Goal: Contribute content: Add original content to the website for others to see

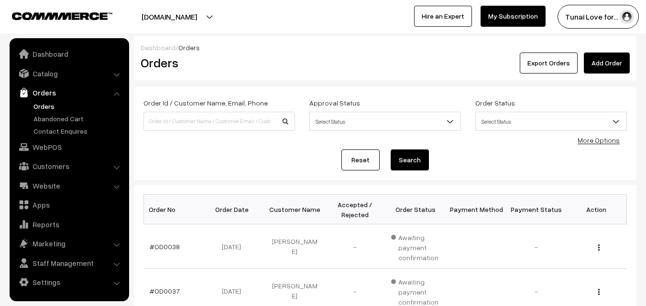
scroll to position [330, 0]
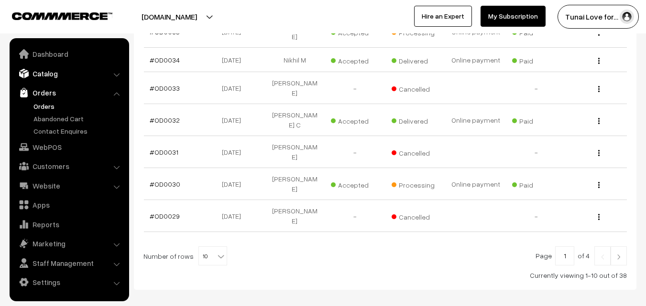
click at [57, 71] on link "Catalog" at bounding box center [69, 73] width 114 height 17
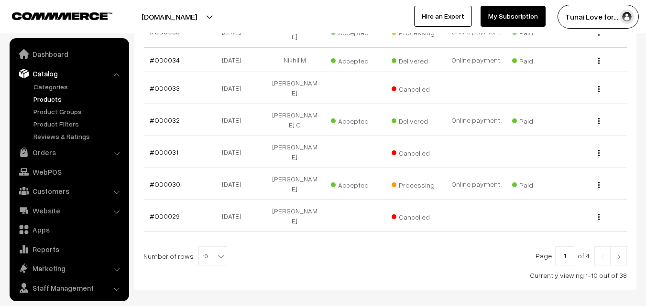
click at [50, 97] on link "Products" at bounding box center [78, 99] width 95 height 10
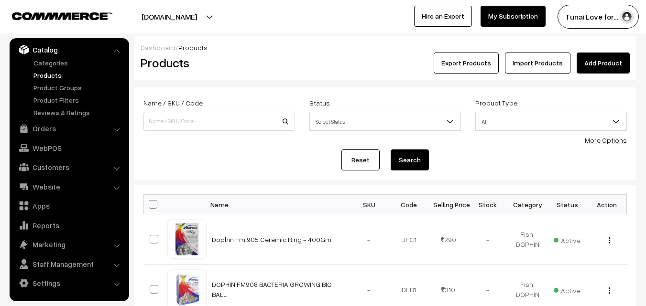
click at [613, 139] on link "More Options" at bounding box center [606, 140] width 42 height 8
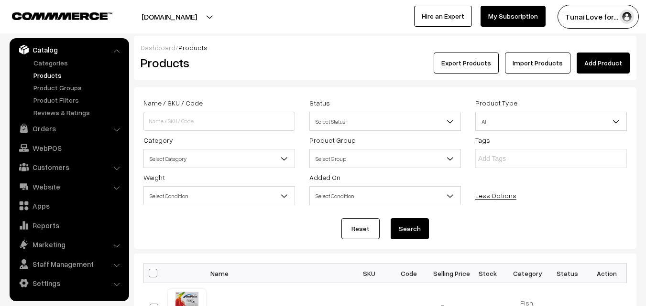
click at [214, 155] on span "Select Category" at bounding box center [219, 159] width 151 height 17
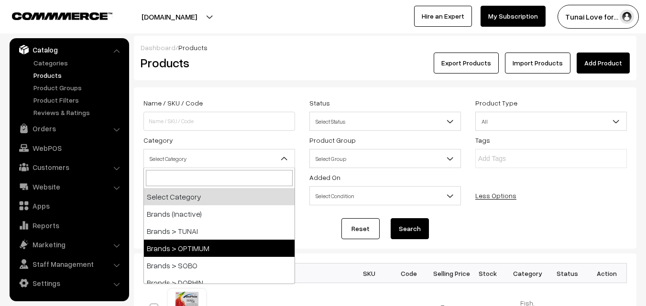
scroll to position [48, 0]
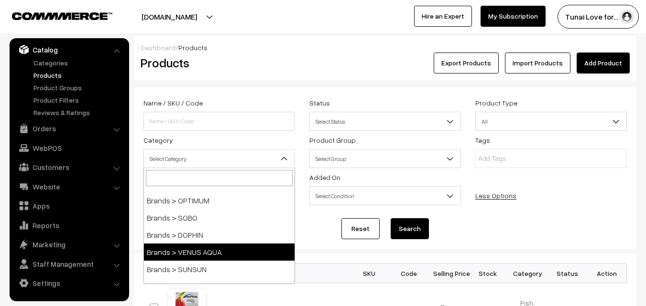
select select "39"
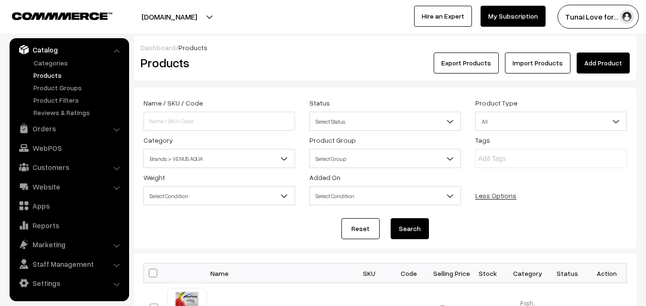
click at [408, 232] on button "Search" at bounding box center [410, 229] width 38 height 21
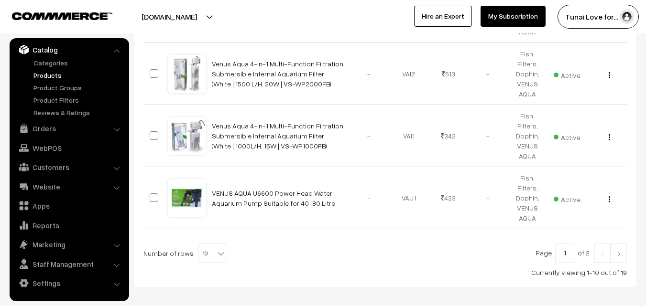
scroll to position [717, 0]
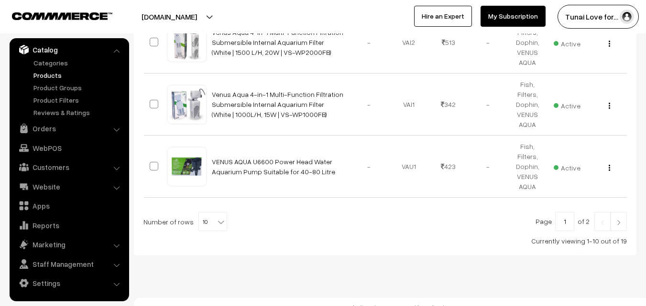
click at [223, 220] on div at bounding box center [384, 221] width 483 height 19
click at [216, 224] on b at bounding box center [221, 223] width 10 height 10
select select "50"
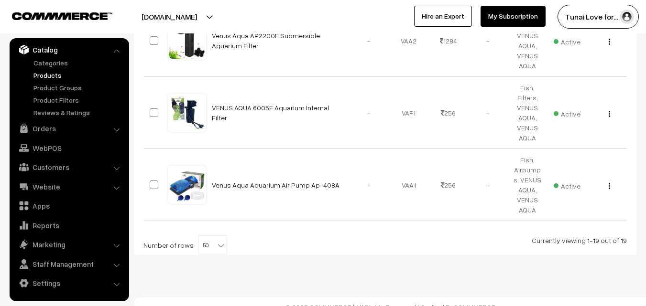
scroll to position [1355, 0]
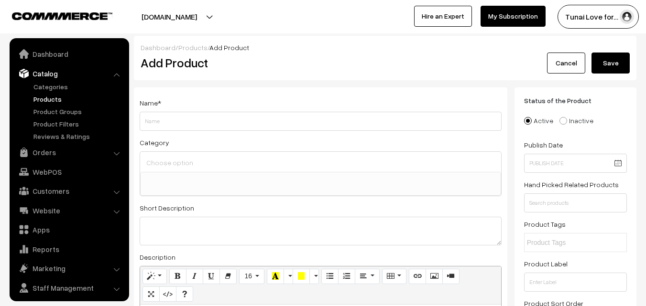
select select
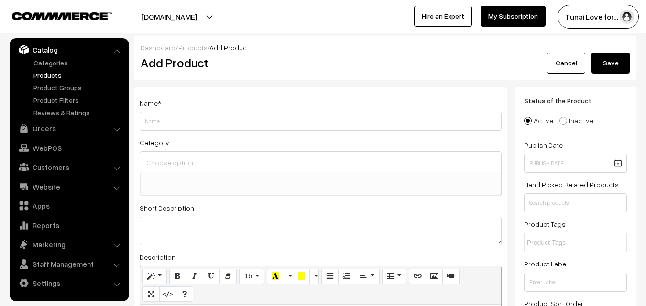
click at [291, 121] on input "Weight" at bounding box center [321, 121] width 362 height 19
paste input "Venus Aqua 601T Aquarium Top Filter. 880L/H. 25 Watt Motor. Pure Copper Motor. …"
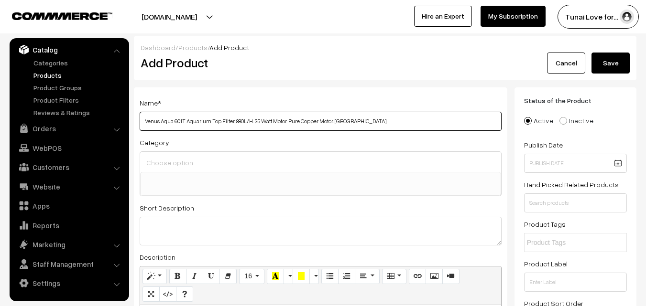
type input "Venus Aqua 601T Aquarium Top Filter. 880L/H. 25 Watt Motor. Pure Copper Motor. …"
click at [206, 160] on input at bounding box center [320, 163] width 353 height 14
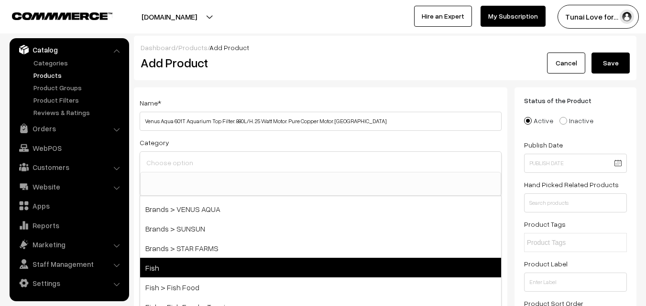
scroll to position [96, 0]
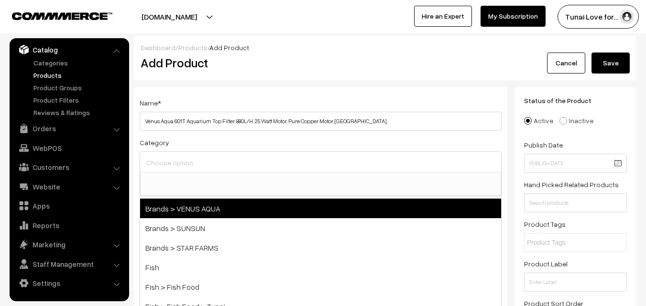
click at [208, 211] on span "Brands > VENUS AQUA" at bounding box center [320, 209] width 361 height 20
select select "39"
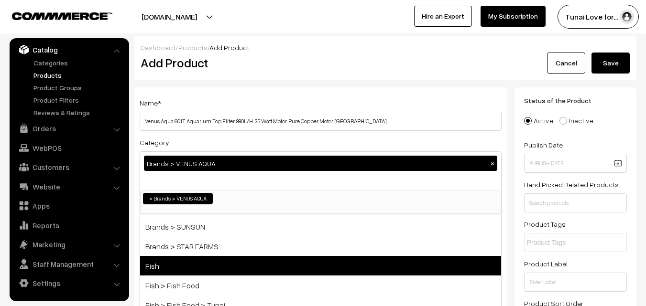
click at [171, 268] on span "Fish" at bounding box center [320, 266] width 361 height 20
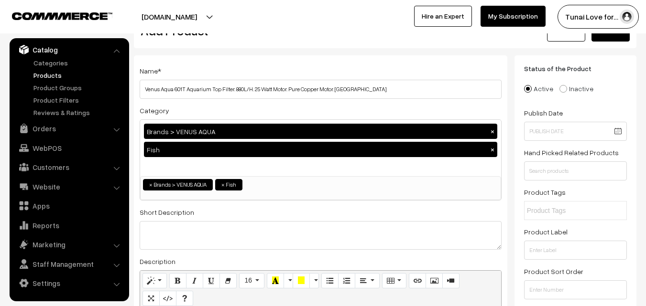
scroll to position [48, 0]
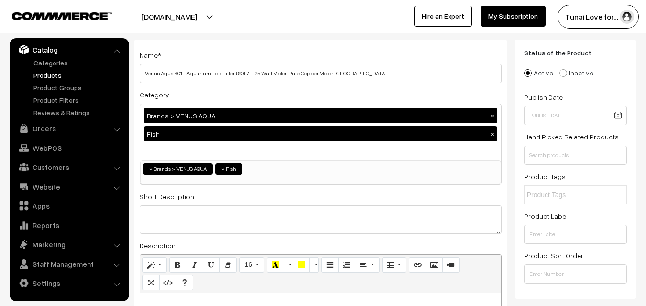
click at [322, 153] on div "Brands > VENUS AQUA × Fish ×" at bounding box center [320, 132] width 361 height 56
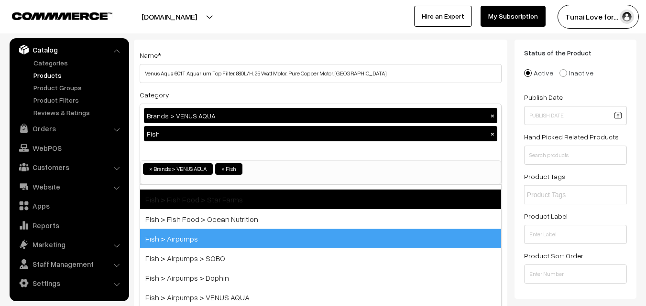
scroll to position [239, 0]
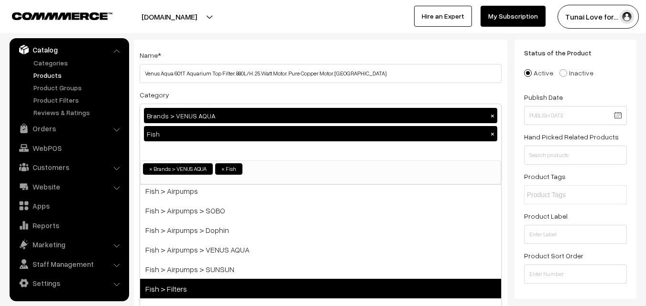
click at [197, 287] on span "Fish > Filters" at bounding box center [320, 289] width 361 height 20
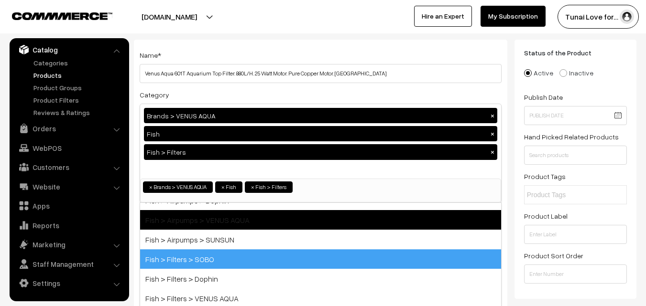
scroll to position [335, 0]
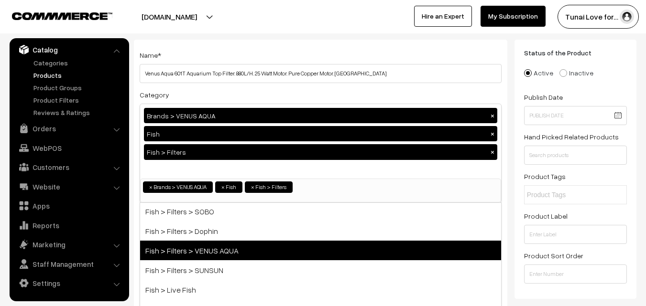
click at [234, 251] on span "Fish > Filters > VENUS AQUA" at bounding box center [320, 251] width 361 height 20
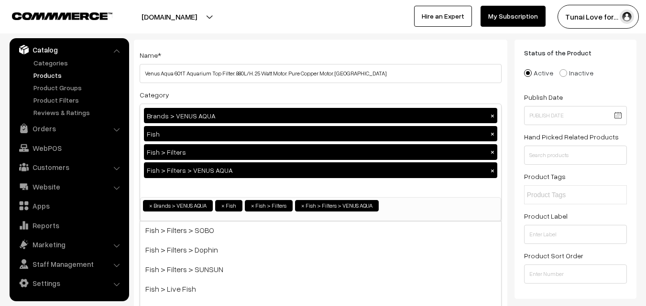
click at [515, 163] on div "Status of the Product Active Inactive Product Type -- Select -- -- Select -- Pu…" at bounding box center [575, 170] width 122 height 260
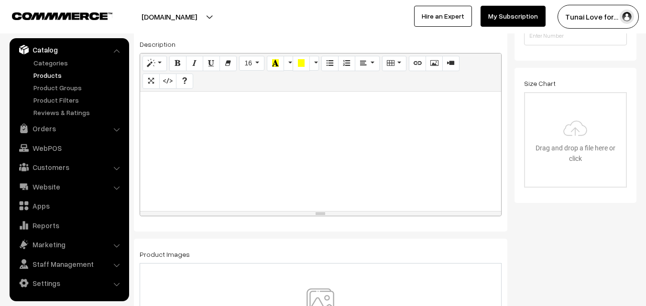
scroll to position [287, 0]
click at [310, 150] on div at bounding box center [320, 151] width 361 height 120
click at [173, 131] on div at bounding box center [320, 151] width 361 height 120
paste div
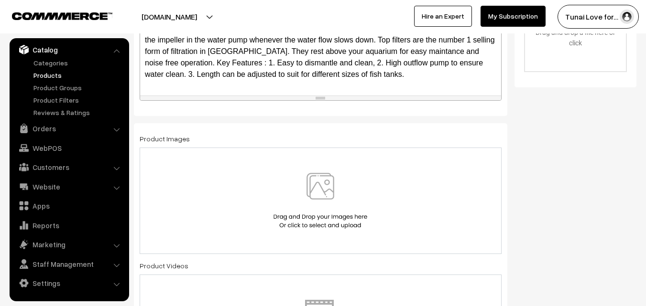
scroll to position [430, 0]
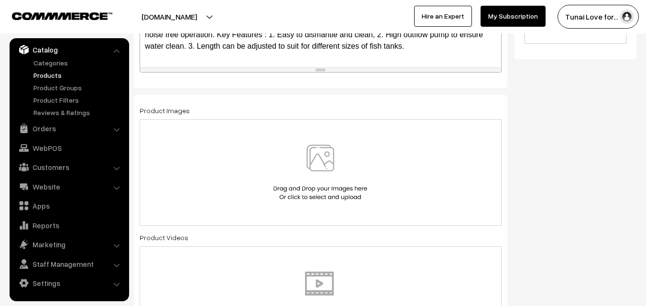
click at [337, 151] on img at bounding box center [320, 173] width 98 height 56
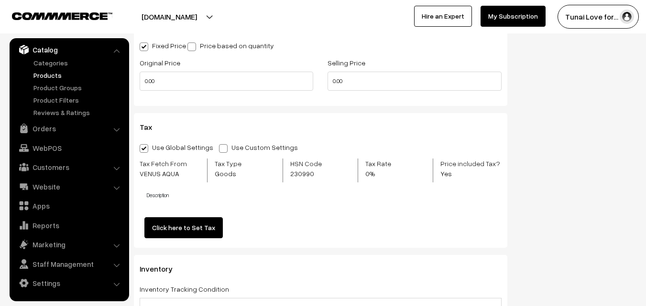
scroll to position [956, 0]
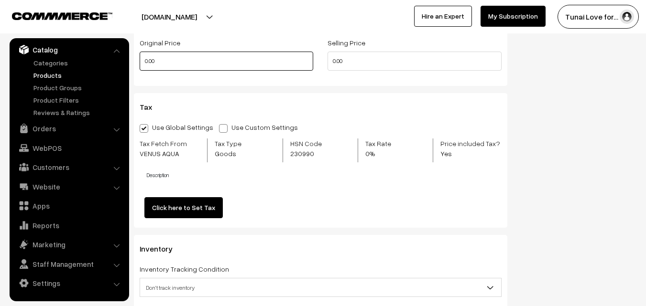
drag, startPoint x: 157, startPoint y: 63, endPoint x: 144, endPoint y: 61, distance: 13.1
click at [144, 61] on input "0.00" at bounding box center [227, 61] width 174 height 19
type input "1150"
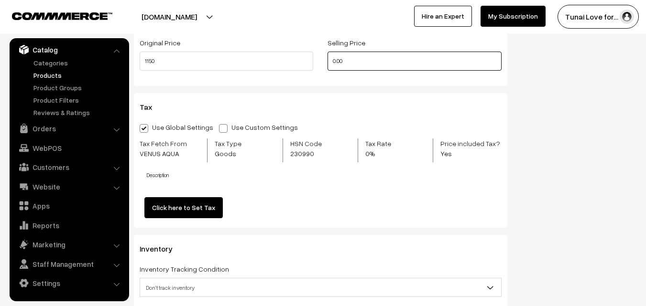
drag, startPoint x: 351, startPoint y: 66, endPoint x: 326, endPoint y: 64, distance: 24.9
click at [326, 64] on div "Selling Price 0.00" at bounding box center [414, 57] width 188 height 40
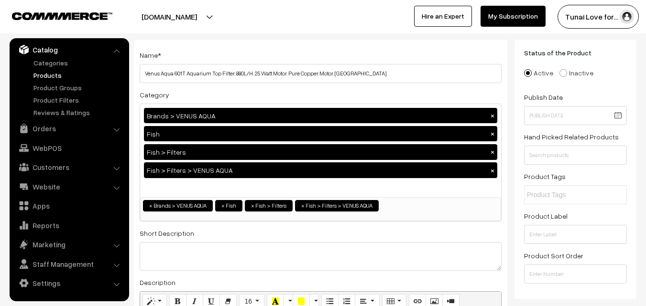
scroll to position [0, 0]
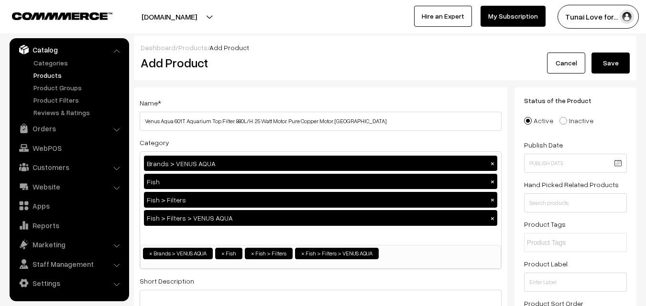
type input "882"
click at [612, 65] on button "Save" at bounding box center [610, 63] width 38 height 21
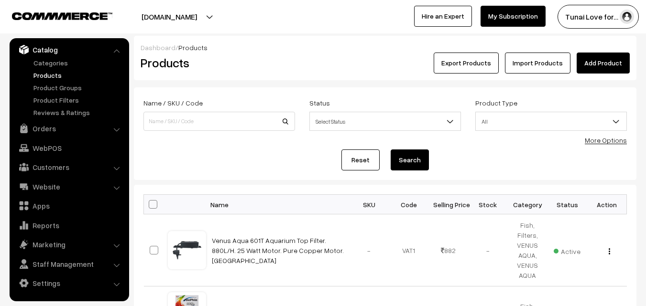
click at [617, 64] on link "Add Product" at bounding box center [603, 63] width 53 height 21
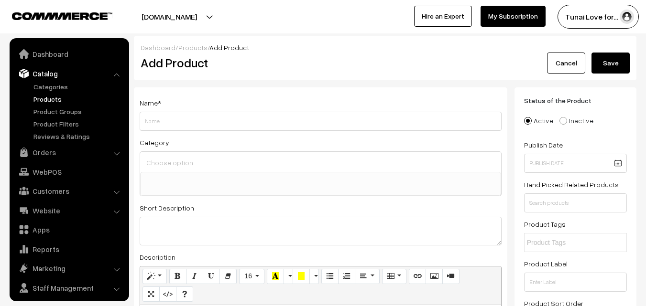
select select
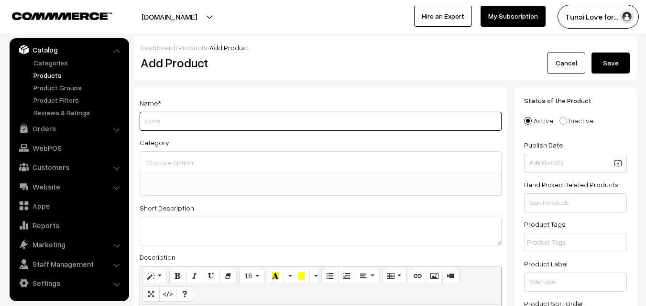
click at [268, 123] on input "Weight" at bounding box center [321, 121] width 362 height 19
paste input "Venus Aqua 602T Top Filter Undergravel Aquarium Filter"
click at [224, 123] on input "Venus Aqua 602T Top Filter Undergravel Aquarium Filter" at bounding box center [321, 121] width 362 height 19
click at [297, 120] on input "Venus Aqua 602T Top Filter Under gravel Aquarium Filter" at bounding box center [321, 121] width 362 height 19
type input "Venus Aqua 602T Top Filter Under gravel Aquarium Filter"
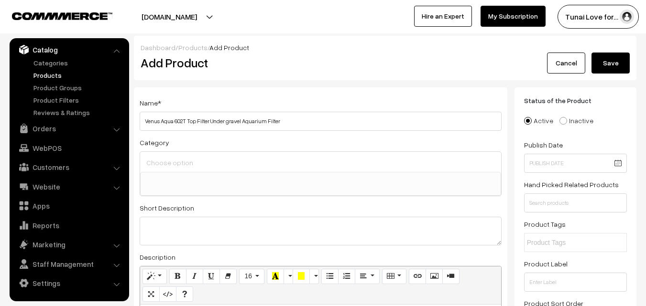
click at [224, 163] on input at bounding box center [320, 163] width 353 height 14
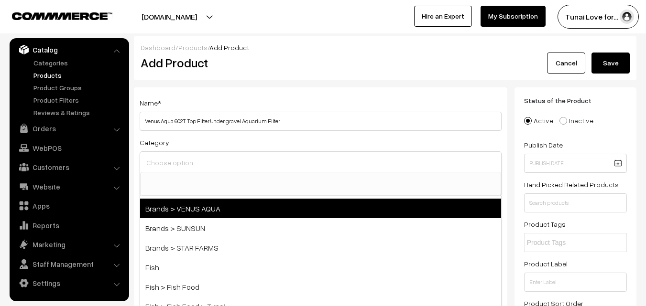
scroll to position [48, 0]
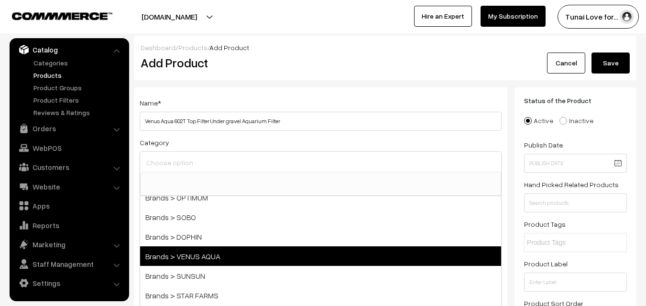
click at [215, 258] on span "Brands > VENUS AQUA" at bounding box center [320, 257] width 361 height 20
select select "39"
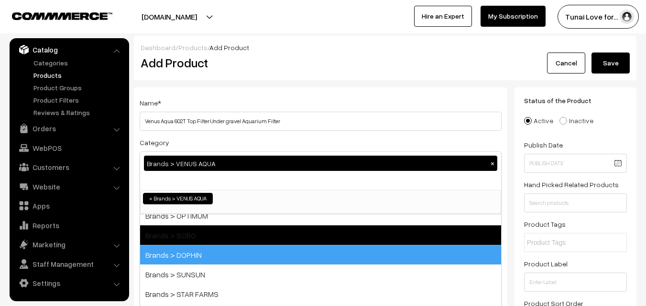
scroll to position [16, 0]
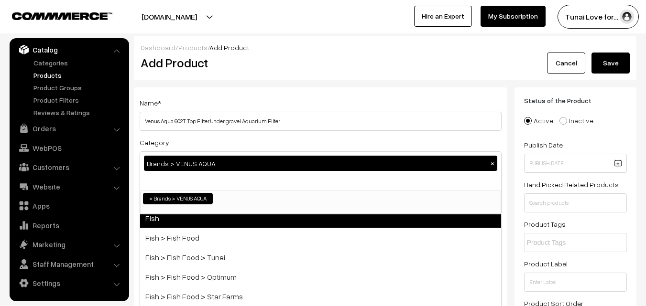
click at [199, 216] on span "Fish" at bounding box center [320, 218] width 361 height 20
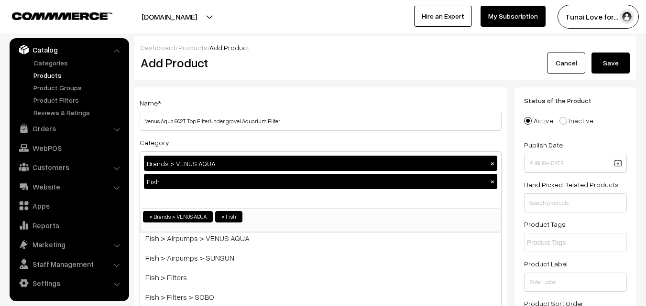
scroll to position [315, 0]
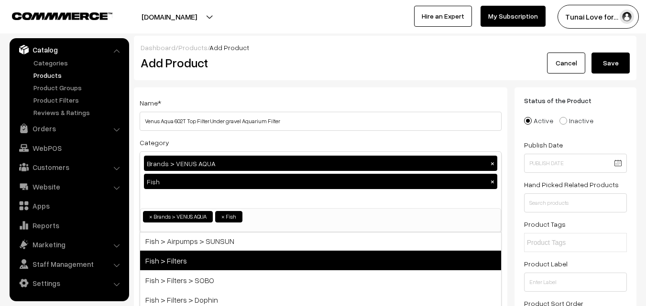
click at [235, 257] on span "Fish > Filters" at bounding box center [320, 261] width 361 height 20
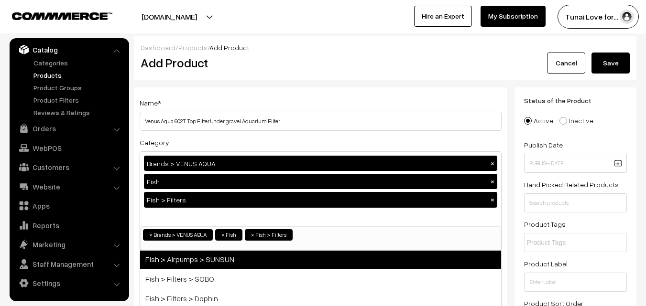
scroll to position [363, 0]
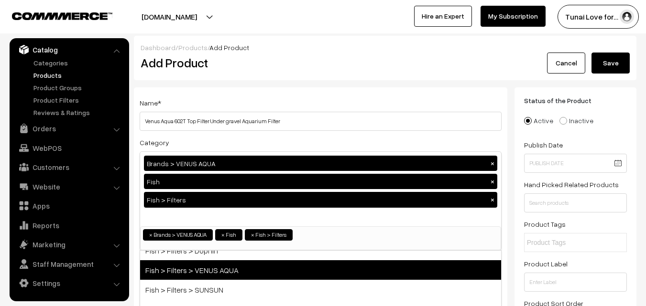
click at [230, 268] on span "Fish > Filters > VENUS AQUA" at bounding box center [320, 271] width 361 height 20
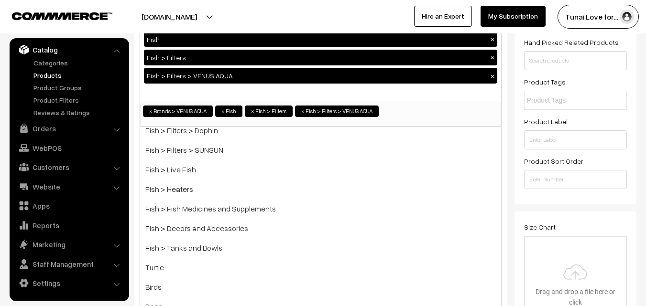
scroll to position [143, 0]
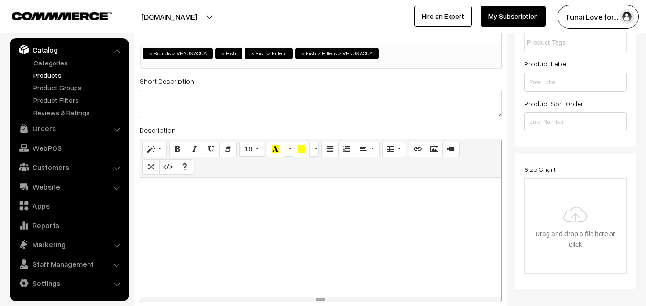
scroll to position [239, 0]
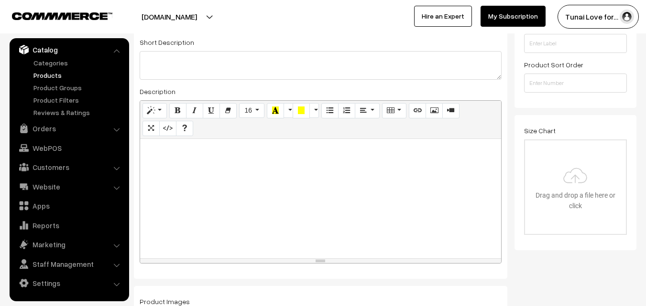
click at [350, 173] on div at bounding box center [320, 199] width 361 height 120
click at [203, 175] on div at bounding box center [320, 199] width 361 height 120
paste div
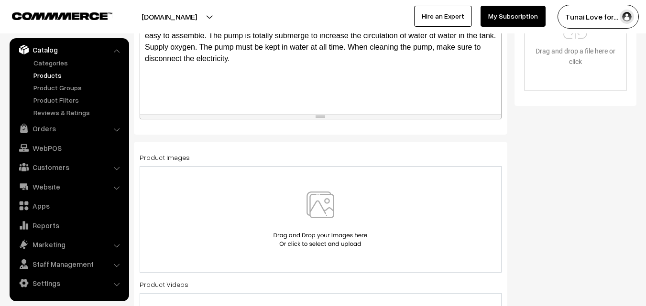
scroll to position [430, 0]
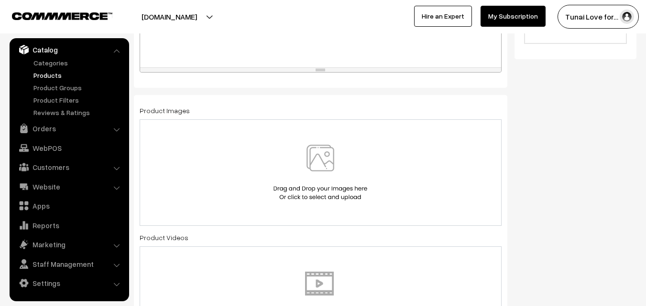
click at [331, 175] on img at bounding box center [320, 173] width 98 height 56
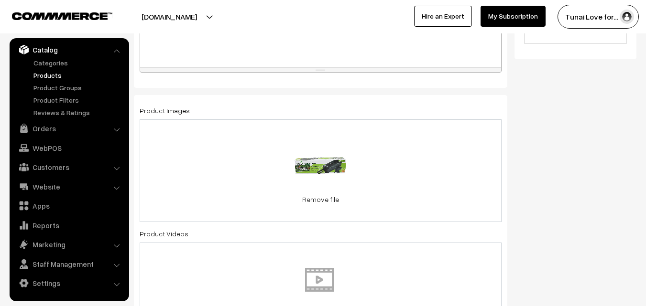
click at [417, 160] on div "91.3 KB Venus-Aqua-602T-Top-Filter.jpg Check Error Remove file" at bounding box center [321, 171] width 362 height 103
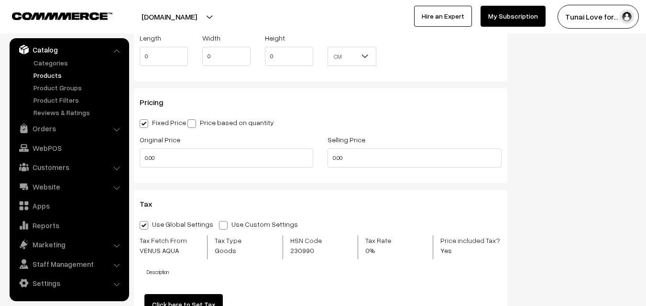
scroll to position [861, 0]
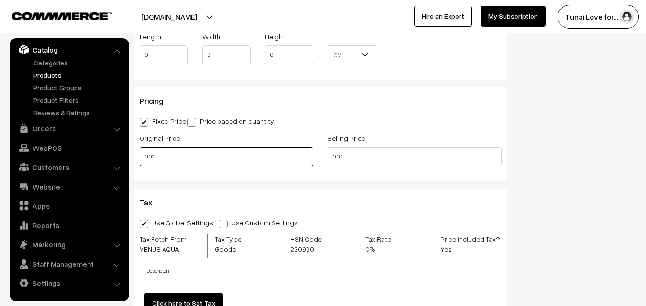
drag, startPoint x: 167, startPoint y: 153, endPoint x: 143, endPoint y: 153, distance: 23.4
click at [143, 153] on input "0.00" at bounding box center [227, 156] width 174 height 19
type input "0"
type input "1200"
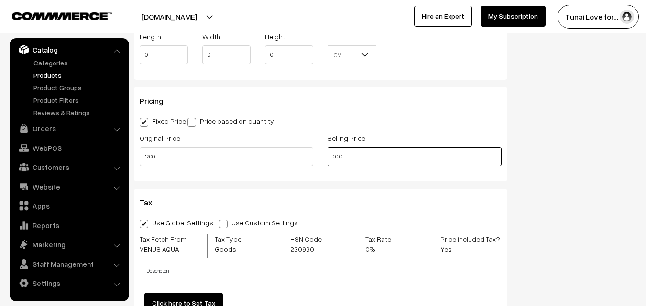
drag, startPoint x: 317, startPoint y: 152, endPoint x: 302, endPoint y: 149, distance: 15.2
click at [302, 149] on div "Original Price 1200 Selling Price 0.00" at bounding box center [320, 152] width 376 height 40
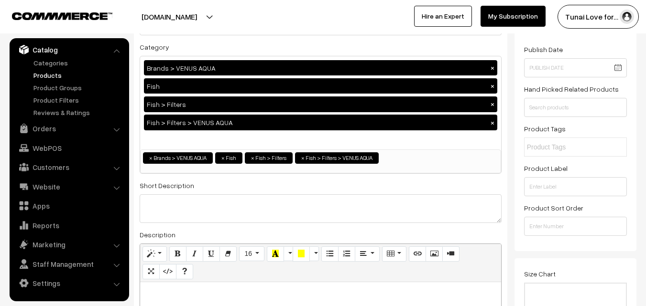
scroll to position [0, 0]
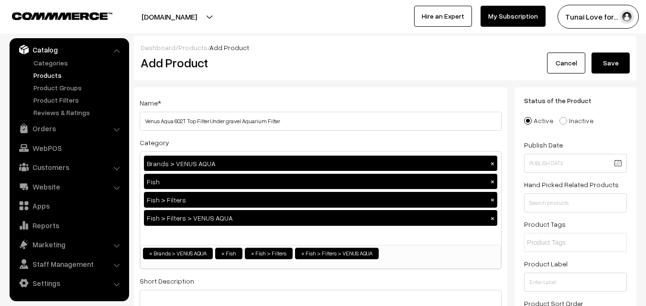
type input "906"
click at [605, 64] on button "Save" at bounding box center [610, 63] width 38 height 21
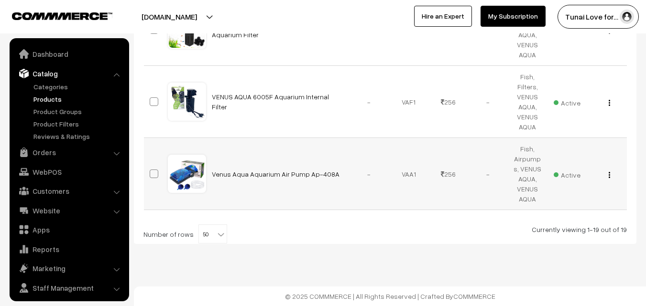
scroll to position [24, 0]
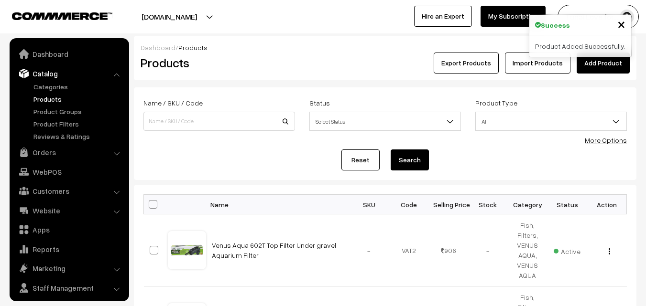
scroll to position [24, 0]
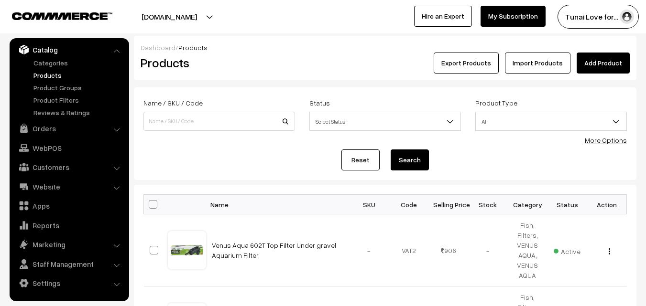
click at [611, 70] on link "Add Product" at bounding box center [603, 63] width 53 height 21
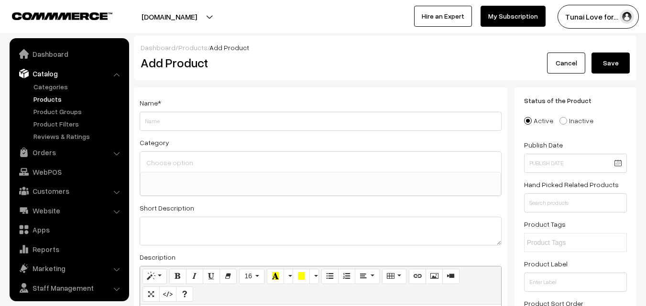
select select
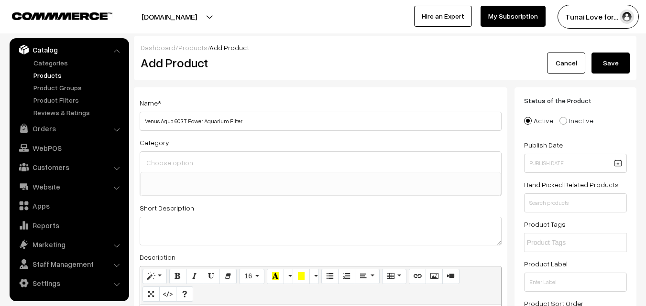
type input "Venus Aqua 603T Power Aquarium Filter"
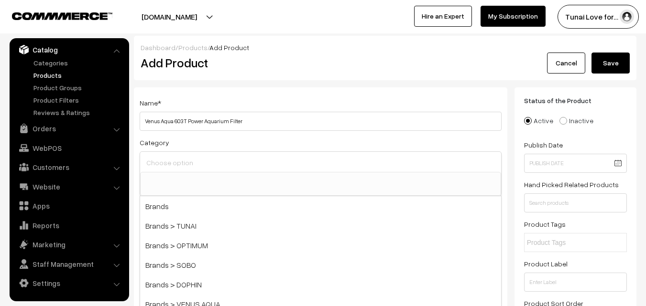
click at [217, 168] on input at bounding box center [320, 163] width 353 height 14
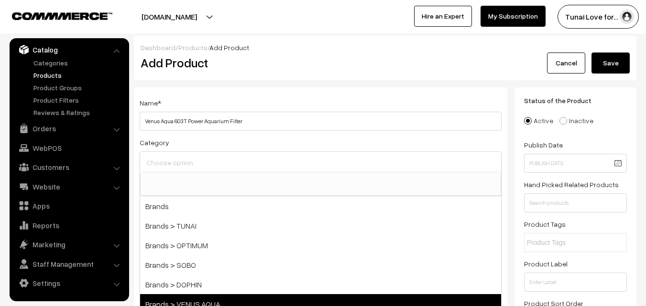
click at [201, 299] on span "Brands > VENUS AQUA" at bounding box center [320, 305] width 361 height 20
select select "39"
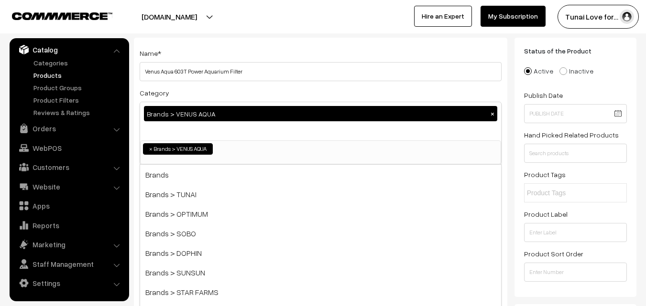
scroll to position [96, 0]
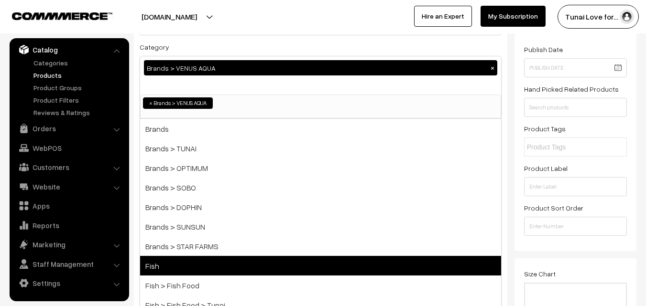
click at [160, 267] on span "Fish" at bounding box center [320, 266] width 361 height 20
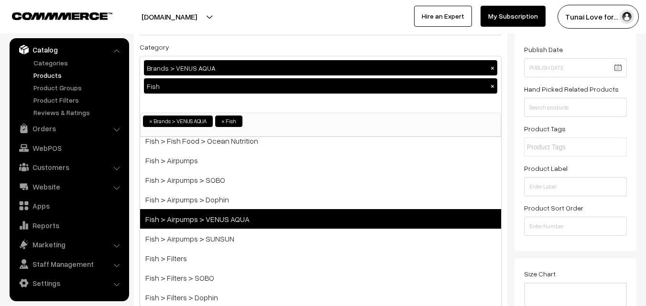
scroll to position [239, 0]
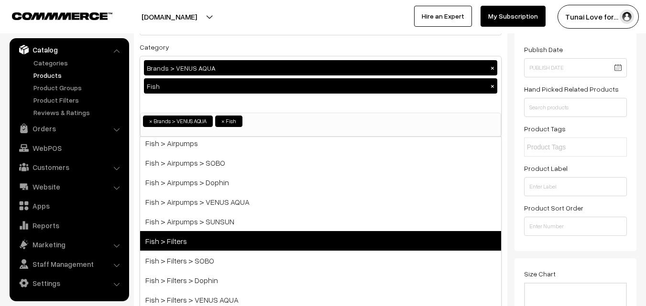
click at [227, 242] on span "Fish > Filters" at bounding box center [320, 241] width 361 height 20
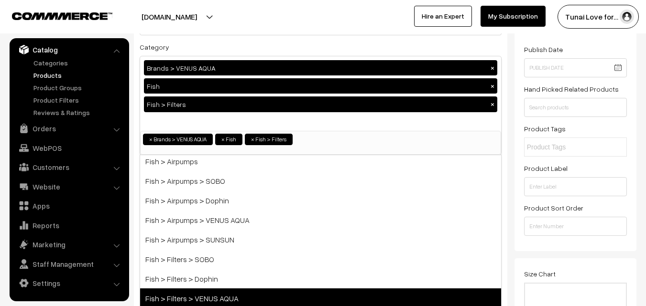
click at [224, 295] on span "Fish > Filters > VENUS AQUA" at bounding box center [320, 299] width 361 height 20
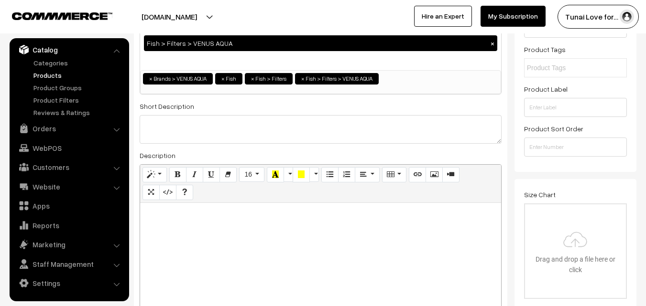
scroll to position [191, 0]
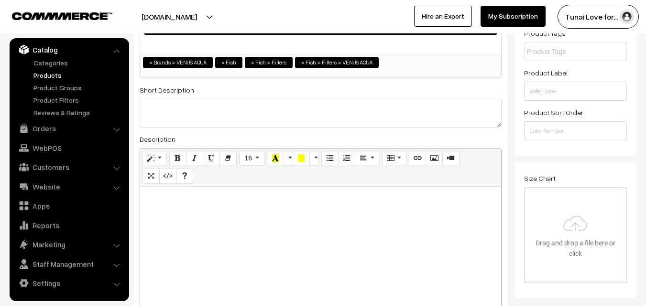
click at [361, 248] on div at bounding box center [320, 247] width 361 height 120
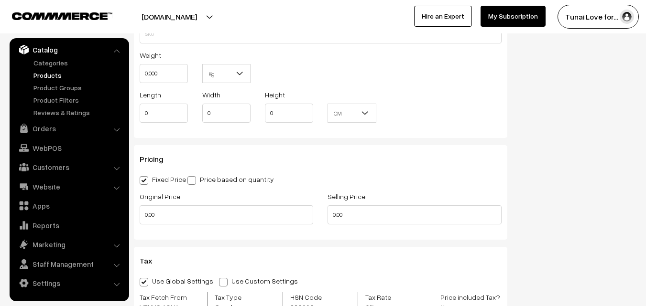
scroll to position [813, 0]
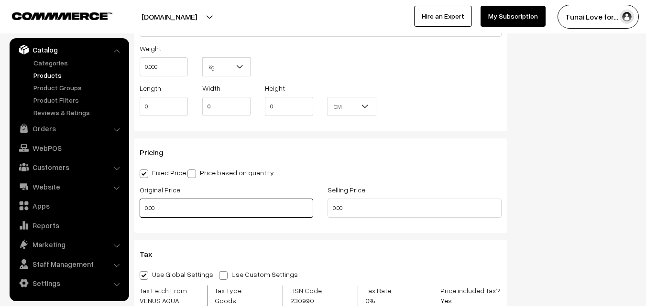
drag, startPoint x: 168, startPoint y: 209, endPoint x: 143, endPoint y: 210, distance: 25.3
click at [143, 210] on input "0.00" at bounding box center [227, 208] width 174 height 19
type input "1550"
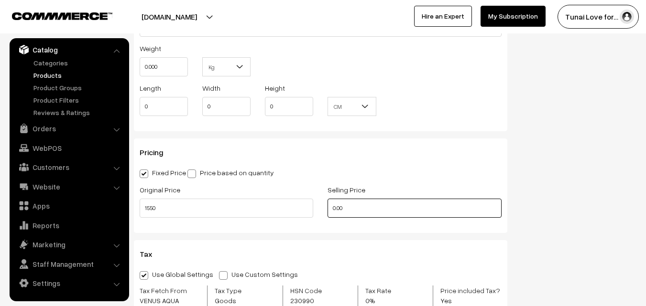
drag, startPoint x: 351, startPoint y: 207, endPoint x: 330, endPoint y: 208, distance: 21.1
click at [330, 208] on input "0.00" at bounding box center [415, 208] width 174 height 19
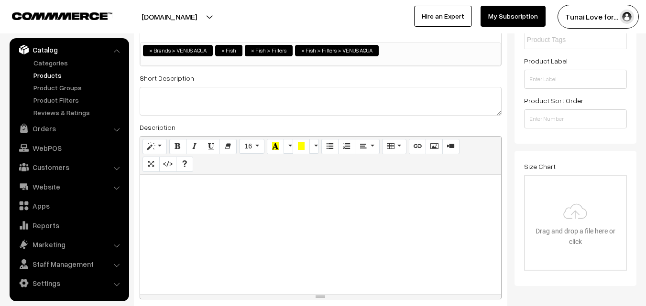
scroll to position [191, 0]
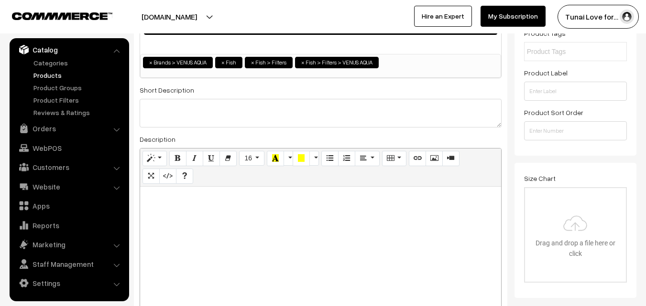
type input "950"
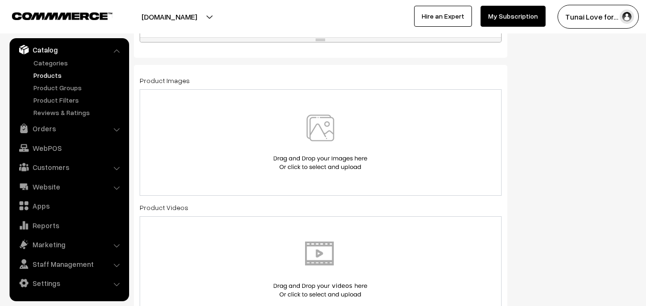
scroll to position [478, 0]
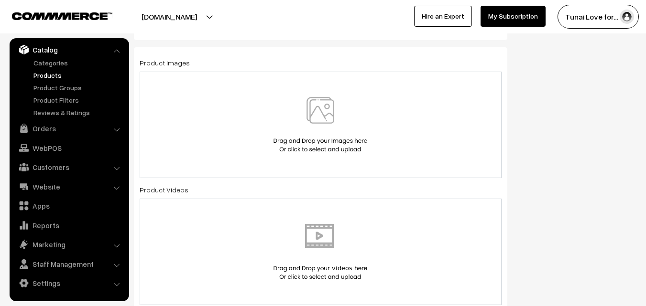
click at [323, 125] on img at bounding box center [320, 125] width 98 height 56
click at [317, 126] on img at bounding box center [320, 125] width 98 height 56
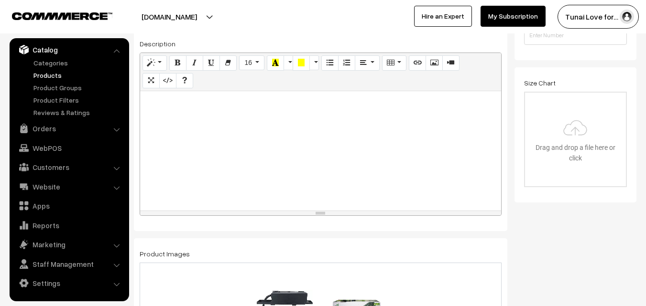
scroll to position [0, 0]
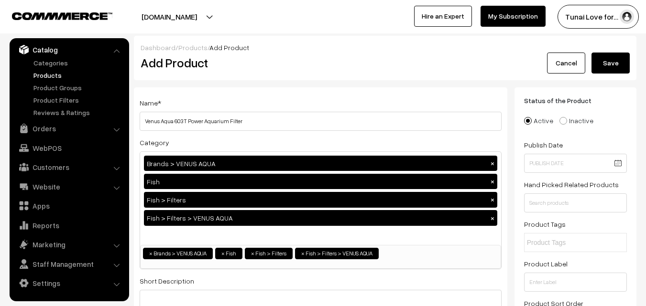
click at [602, 63] on button "Save" at bounding box center [610, 63] width 38 height 21
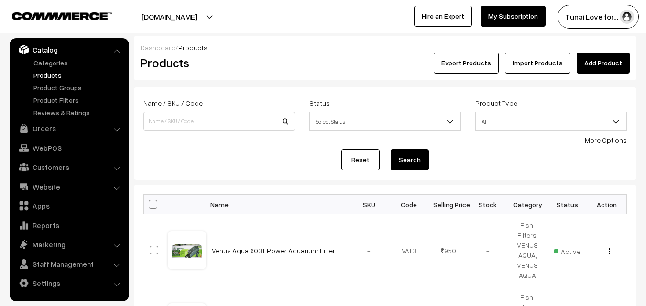
click at [618, 66] on link "Add Product" at bounding box center [603, 63] width 53 height 21
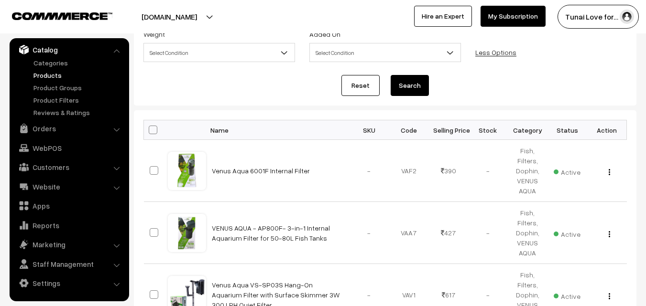
scroll to position [96, 0]
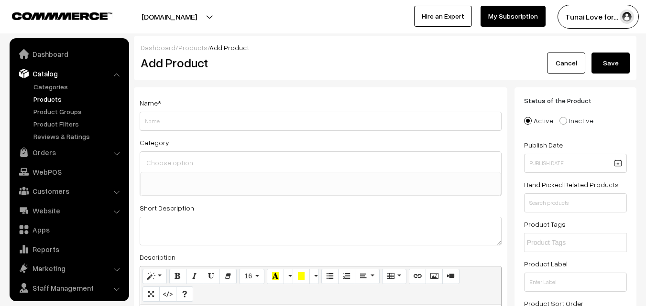
select select
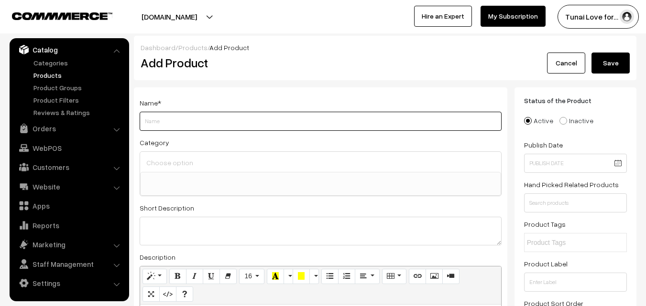
paste input "Venus Aqua Aquarium Wave Maker Circulation Pump. Upto 6000L/H, 10 Watt Motor WM…"
drag, startPoint x: 343, startPoint y: 121, endPoint x: 369, endPoint y: 121, distance: 25.3
click at [369, 121] on input "Venus Aqua Aquarium Wave Maker Circulation Pump. Upto 6000L/H, 10 Watt Motor WM…" at bounding box center [321, 121] width 362 height 19
click at [174, 122] on input "Venus Aqua Aquarium Wave Maker Circulation Pump. Upto 6000L/H, 10 Watt Motor" at bounding box center [321, 121] width 362 height 19
paste input "WM-6000"
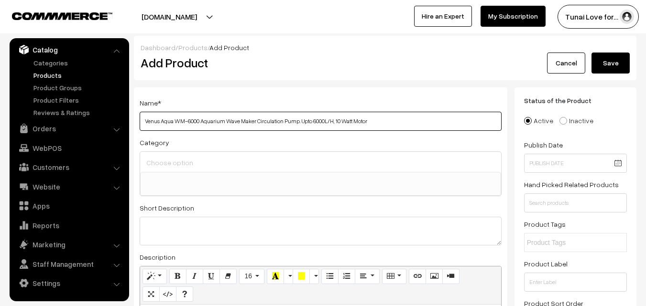
click at [297, 122] on input "Venus Aqua WM-6000 Aquarium Wave Maker Circulation Pump. Upto 6000L/H, 10 Watt …" at bounding box center [321, 121] width 362 height 19
click at [306, 123] on input "Venus Aqua WM-6000 Aquarium Wave Maker Circulation Pump Upto 6000L/H, 10 Watt M…" at bounding box center [321, 121] width 362 height 19
click at [304, 121] on input "Venus Aqua WM-6000 Aquarium Wave Maker Circulation Pump Upto 6000L/H, 10 Watt M…" at bounding box center [321, 121] width 362 height 19
click at [385, 120] on input "Venus Aqua WM-6000 Aquarium Wave Maker Circulation Pump Upto 6000L/H, 10 Watt M…" at bounding box center [321, 121] width 362 height 19
type input "Venus Aqua WM-6000 Aquarium Wave Maker Circulation Pump Upto 6000L/H, 10 Watt M…"
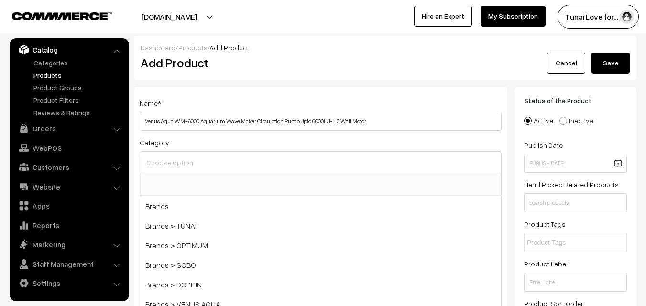
click at [256, 168] on input at bounding box center [320, 163] width 353 height 14
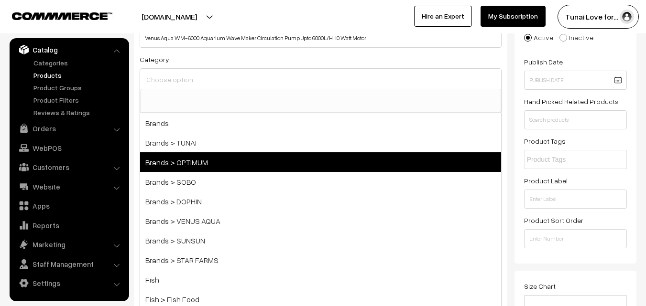
scroll to position [96, 0]
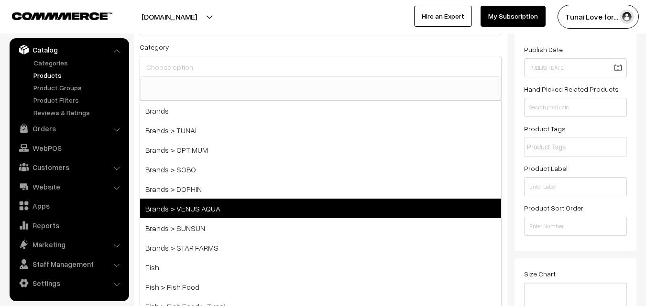
click at [242, 206] on span "Brands > VENUS AQUA" at bounding box center [320, 209] width 361 height 20
select select "39"
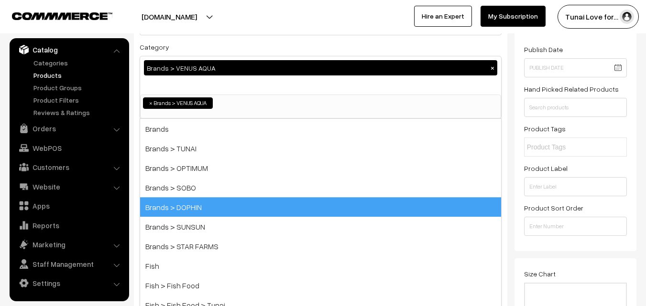
scroll to position [16, 0]
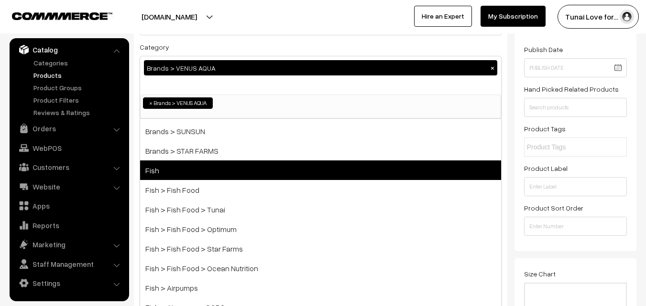
click at [233, 172] on span "Fish" at bounding box center [320, 171] width 361 height 20
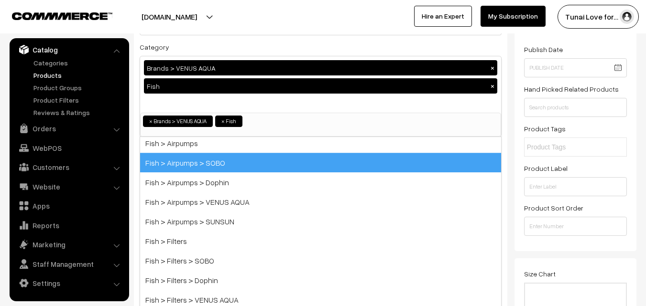
scroll to position [287, 0]
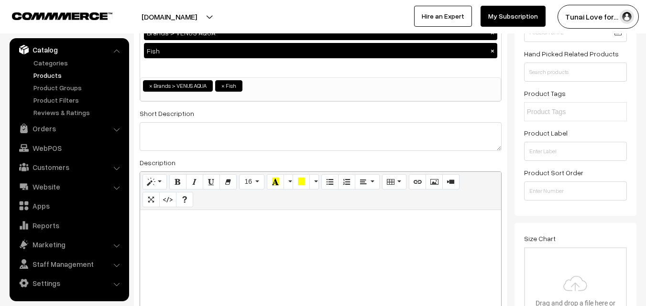
scroll to position [191, 0]
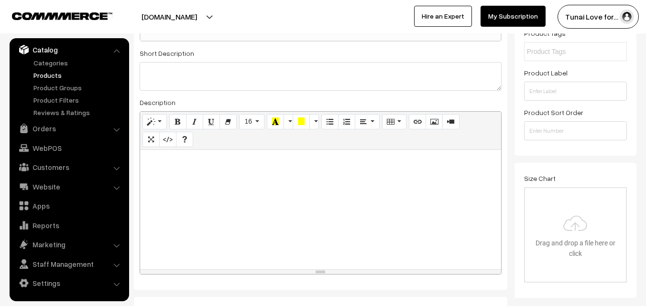
click at [207, 214] on div at bounding box center [320, 210] width 361 height 120
paste div
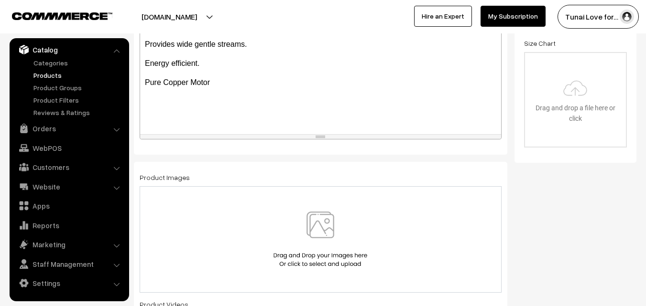
scroll to position [335, 0]
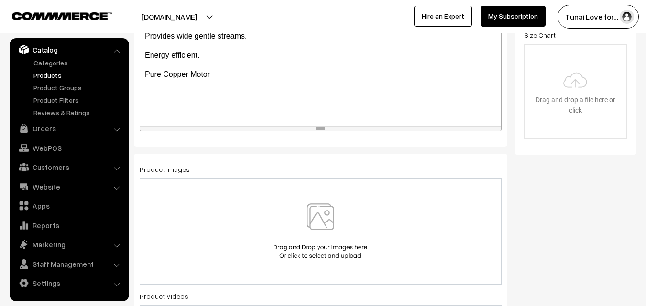
click at [319, 207] on img at bounding box center [320, 232] width 98 height 56
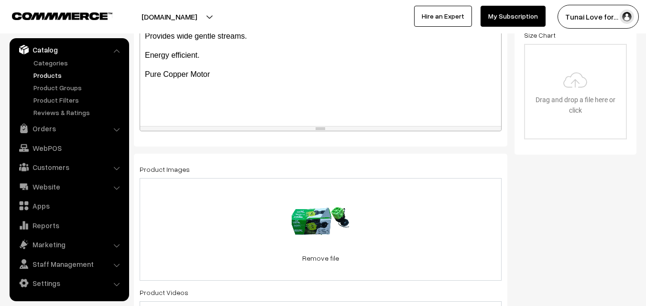
click at [453, 223] on div "80.6 KB Venus-Aqua-WM6000-Wave-maker-Circulation-Pump-2.png Check Error Remove …" at bounding box center [321, 229] width 362 height 103
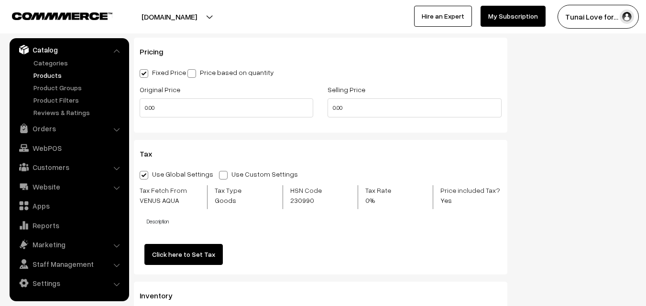
scroll to position [908, 0]
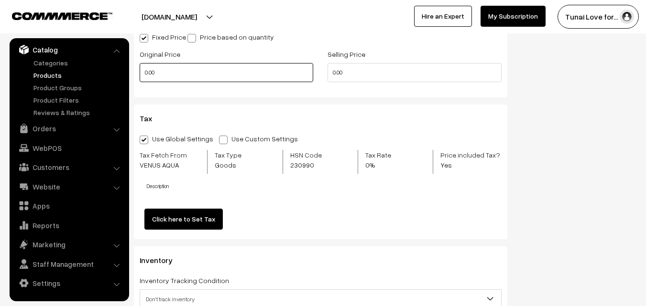
drag, startPoint x: 166, startPoint y: 75, endPoint x: 145, endPoint y: 76, distance: 21.1
click at [145, 76] on input "0.00" at bounding box center [227, 72] width 174 height 19
type input "700"
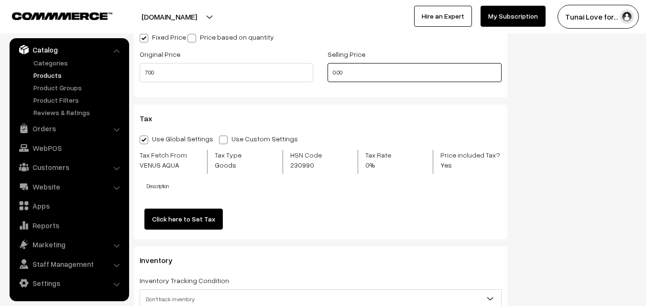
drag, startPoint x: 348, startPoint y: 73, endPoint x: 327, endPoint y: 73, distance: 21.0
click at [327, 73] on div "Selling Price 0.00" at bounding box center [414, 68] width 188 height 40
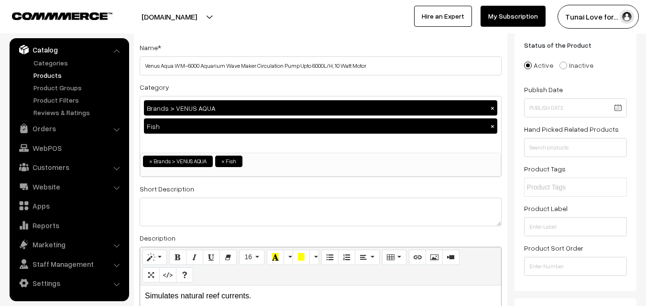
scroll to position [0, 0]
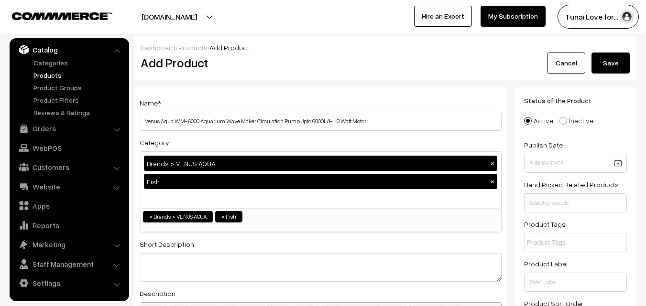
type input "499"
click at [602, 68] on button "Save" at bounding box center [610, 63] width 38 height 21
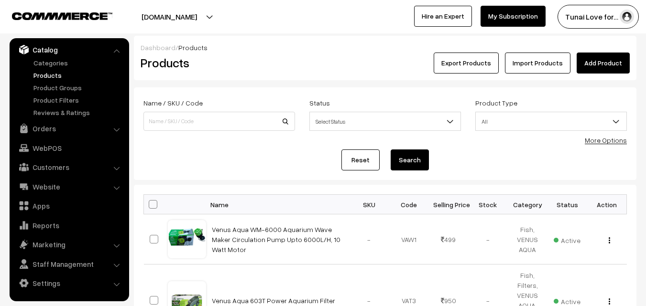
click at [607, 66] on link "Add Product" at bounding box center [603, 63] width 53 height 21
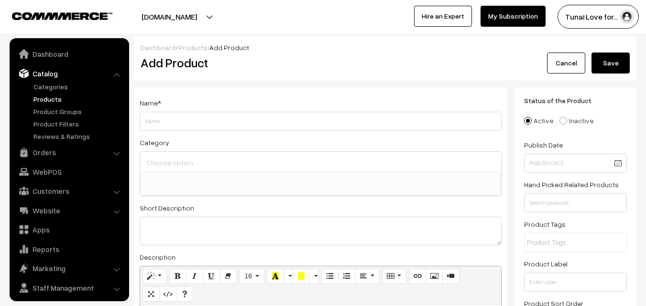
select select
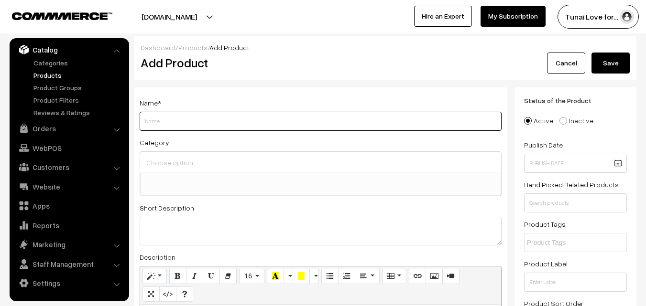
paste input "Venus Aqua WM3000 Wave maker Circulation Pump"
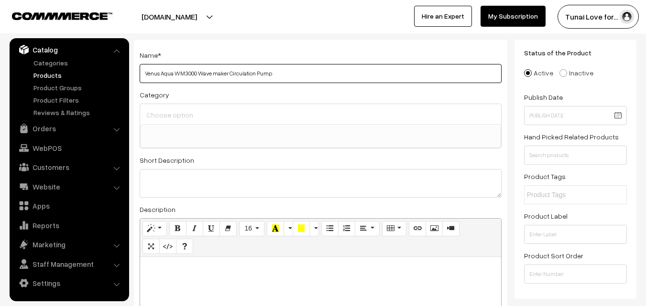
type input "Venus Aqua WM3000 Wave maker Circulation Pump"
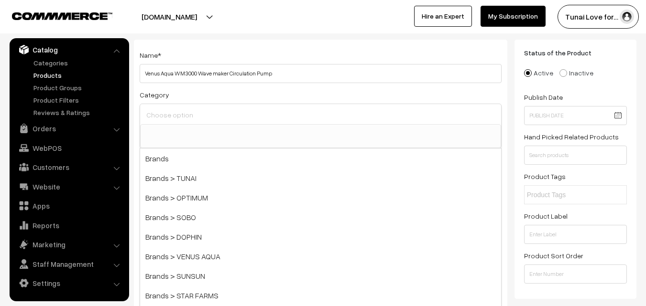
click at [243, 121] on input at bounding box center [320, 115] width 353 height 14
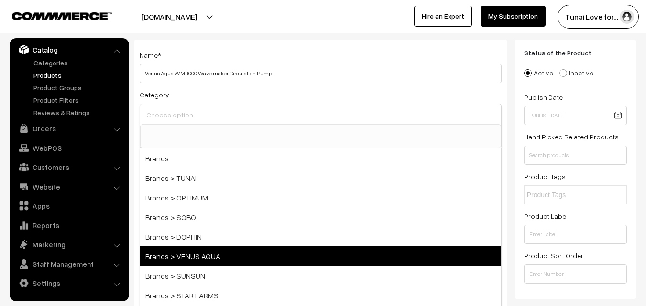
click at [234, 253] on span "Brands > VENUS AQUA" at bounding box center [320, 257] width 361 height 20
select select "39"
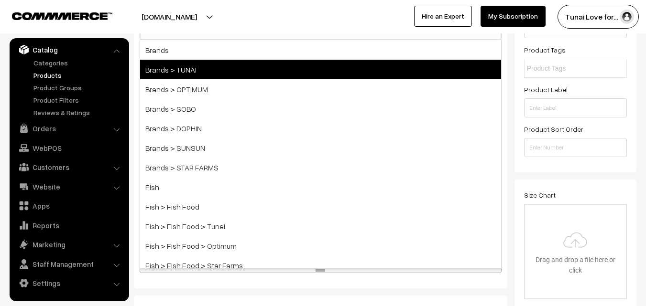
scroll to position [191, 0]
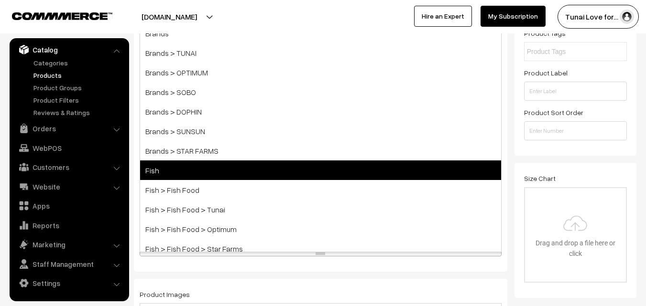
click at [228, 172] on span "Fish" at bounding box center [320, 171] width 361 height 20
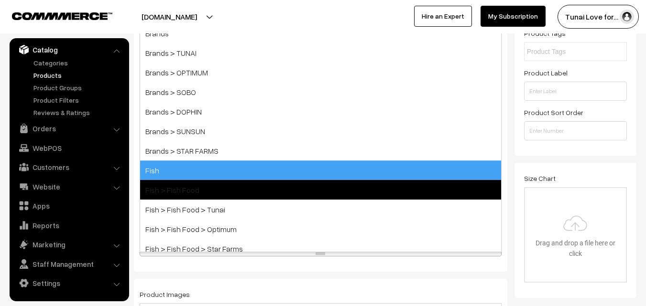
scroll to position [209, 0]
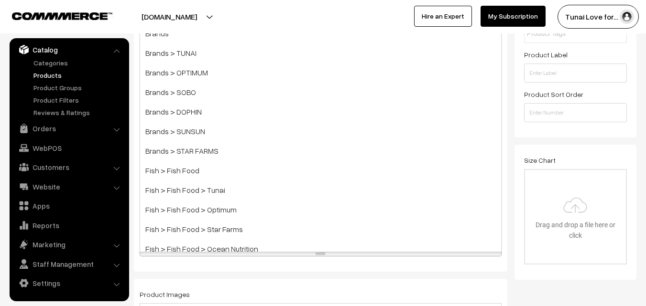
click at [515, 118] on div "Status of the Product Active Inactive Product Type -- Select -- -- Select -- Pu…" at bounding box center [575, 8] width 122 height 260
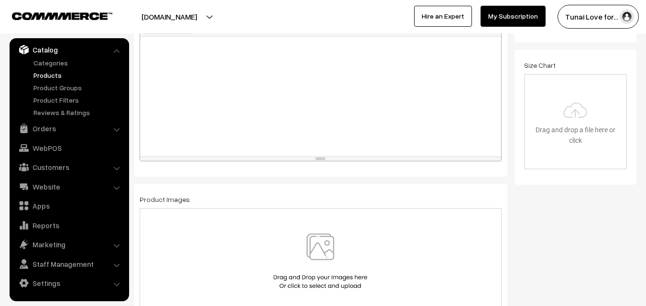
scroll to position [305, 0]
click at [386, 115] on div at bounding box center [320, 96] width 361 height 120
click at [217, 96] on div at bounding box center [320, 96] width 361 height 120
paste div
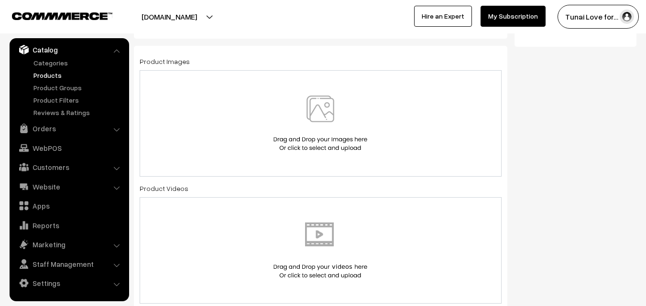
scroll to position [448, 0]
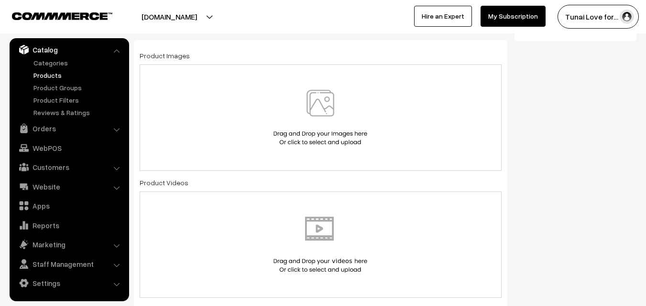
click at [337, 98] on img at bounding box center [320, 118] width 98 height 56
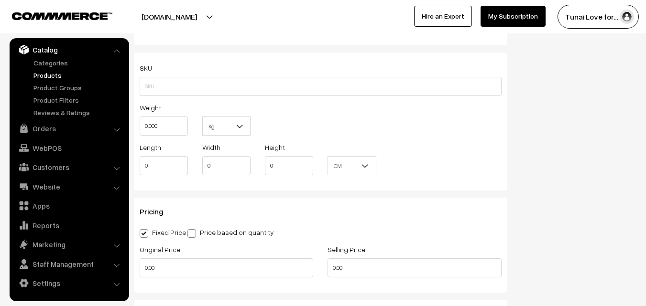
scroll to position [783, 0]
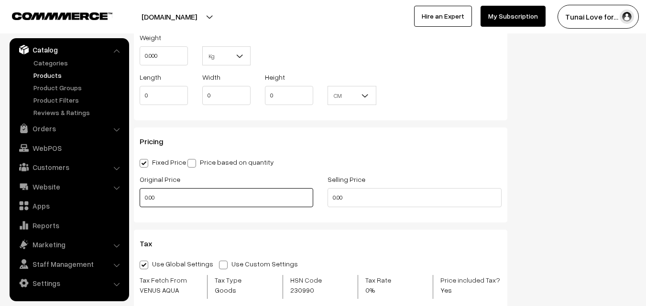
drag, startPoint x: 172, startPoint y: 199, endPoint x: 126, endPoint y: 199, distance: 45.4
click at [126, 199] on body "Thank you for showing interest. Our team will call you shortly. Close tunai.in …" at bounding box center [323, 121] width 646 height 1808
type input "600"
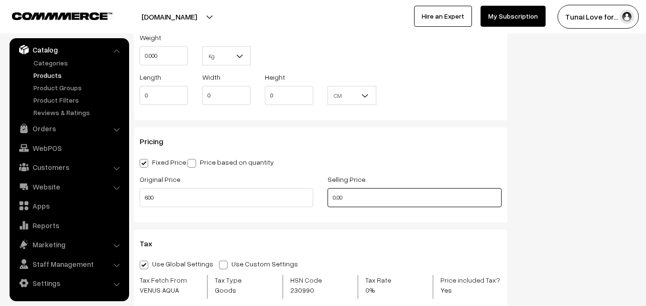
drag, startPoint x: 347, startPoint y: 197, endPoint x: 318, endPoint y: 193, distance: 29.4
click at [318, 193] on div "Original Price 600 Selling Price 0.00" at bounding box center [320, 194] width 376 height 40
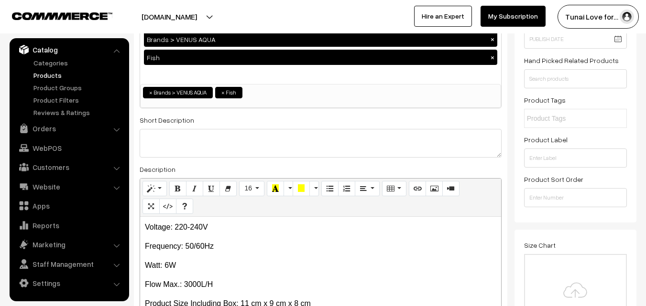
scroll to position [0, 0]
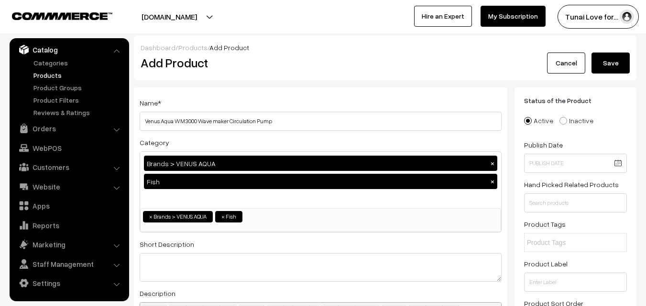
type input "439"
click at [608, 60] on button "Save" at bounding box center [610, 63] width 38 height 21
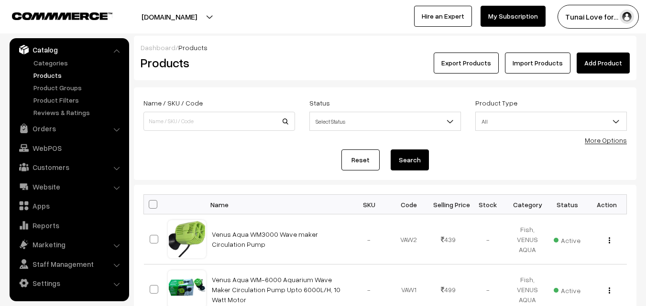
click at [613, 64] on link "Add Product" at bounding box center [603, 63] width 53 height 21
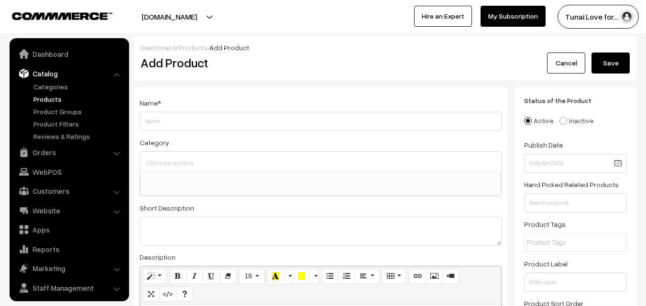
select select
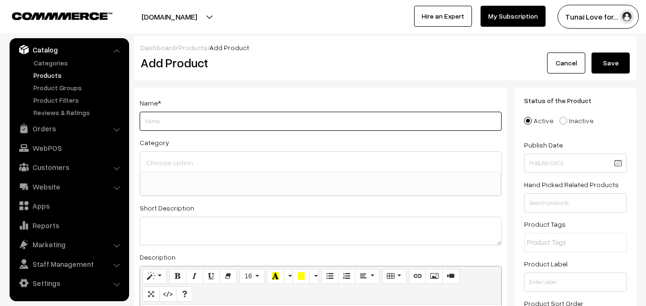
click at [259, 127] on input "Weight" at bounding box center [321, 121] width 362 height 19
paste input "Venus Aqua VS-3800F Power Aquarium Filter"
type input "Venus Aqua VS-3800F Power Aquarium Filter"
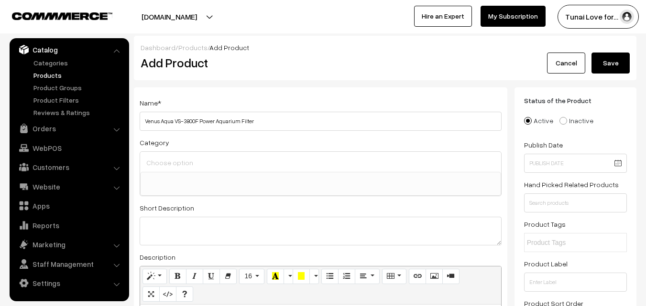
click at [216, 157] on input at bounding box center [320, 163] width 353 height 14
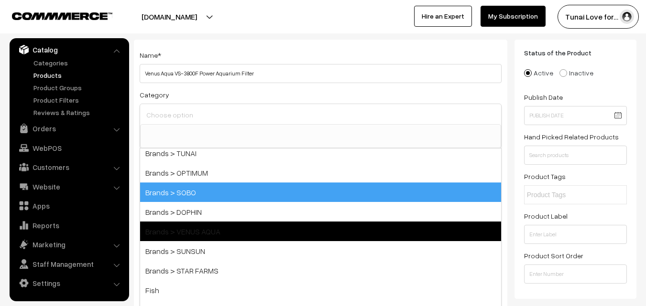
scroll to position [48, 0]
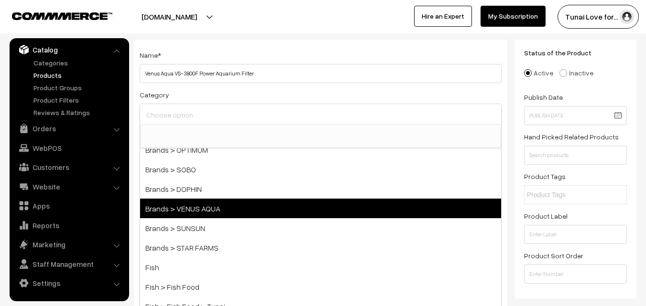
click at [209, 210] on span "Brands > VENUS AQUA" at bounding box center [320, 209] width 361 height 20
select select "39"
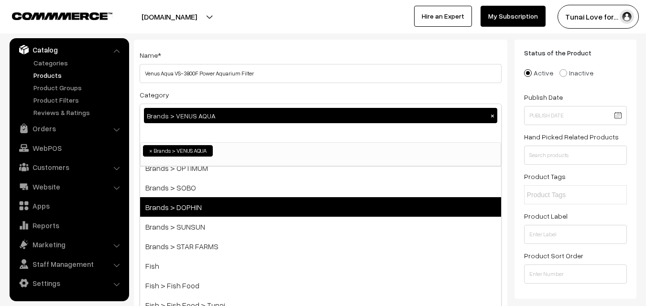
scroll to position [16, 0]
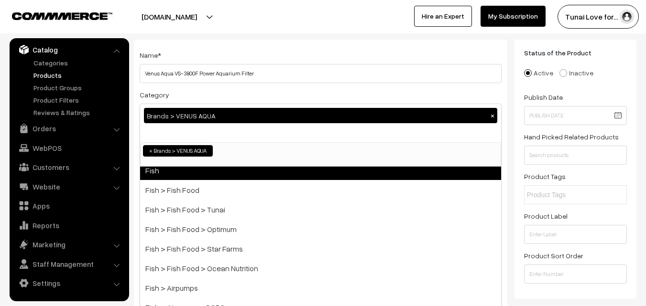
click at [199, 177] on span "Fish" at bounding box center [320, 171] width 361 height 20
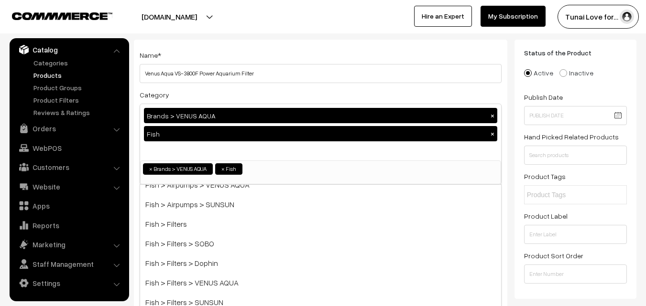
scroll to position [315, 0]
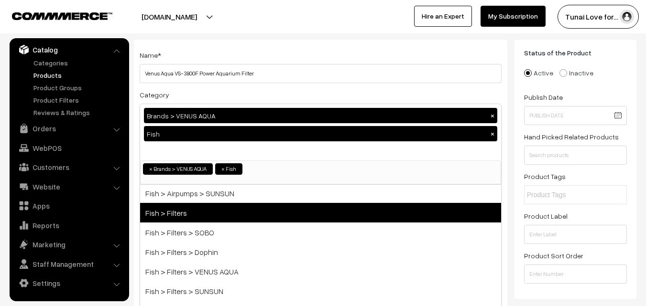
click at [205, 213] on span "Fish > Filters" at bounding box center [320, 213] width 361 height 20
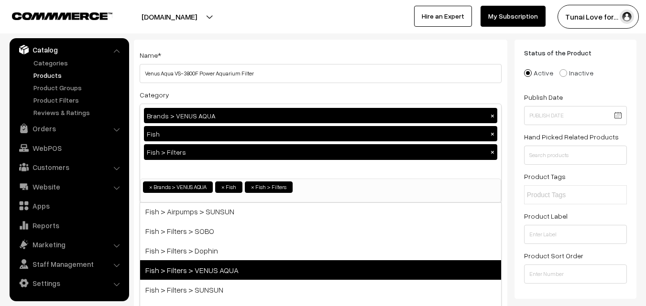
click at [212, 265] on span "Fish > Filters > VENUS AQUA" at bounding box center [320, 271] width 361 height 20
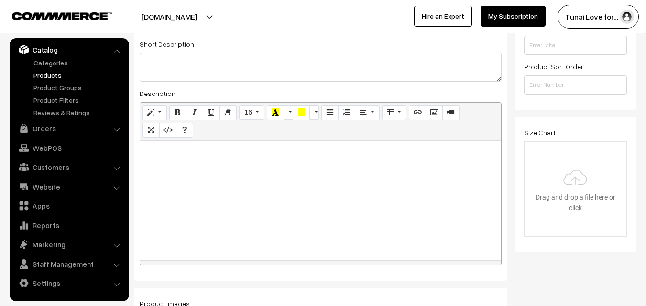
scroll to position [239, 0]
click at [360, 198] on div at bounding box center [320, 199] width 361 height 120
click at [232, 187] on div at bounding box center [320, 199] width 361 height 120
paste div
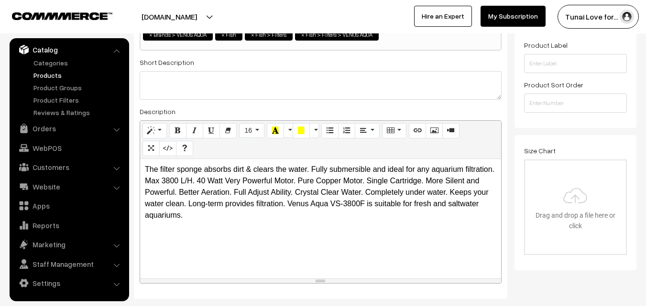
scroll to position [383, 0]
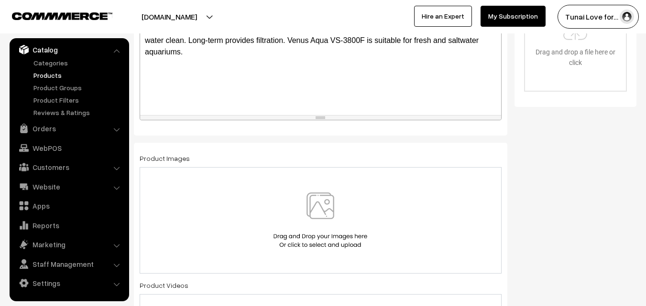
click at [307, 199] on img at bounding box center [320, 221] width 98 height 56
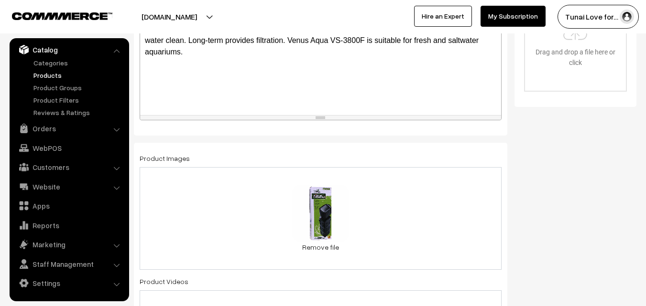
click at [366, 197] on div "0.1 MB venus-aqua-vs-3800f-pure-copper-motor-aquarium-internal-filter-pump-powe…" at bounding box center [321, 218] width 362 height 103
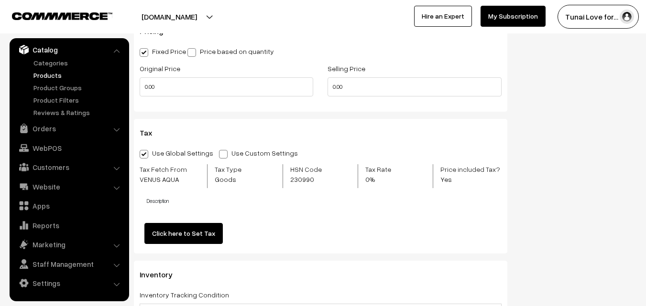
scroll to position [956, 0]
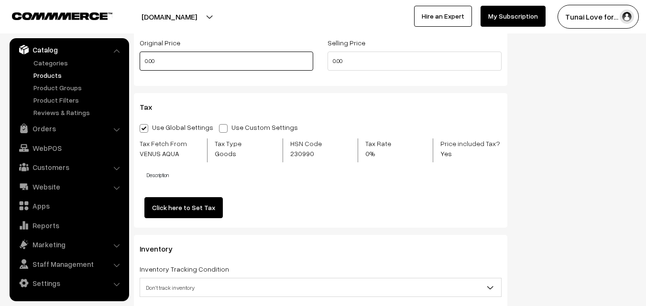
click at [199, 58] on input "0.00" at bounding box center [227, 61] width 174 height 19
drag, startPoint x: 157, startPoint y: 64, endPoint x: 139, endPoint y: 64, distance: 18.6
click at [139, 64] on div "Original Price 0" at bounding box center [226, 57] width 188 height 40
type input "1299"
drag, startPoint x: 348, startPoint y: 60, endPoint x: 332, endPoint y: 60, distance: 15.8
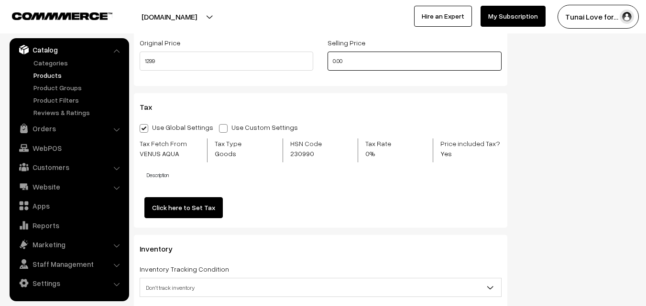
click at [332, 60] on input "0.00" at bounding box center [415, 61] width 174 height 19
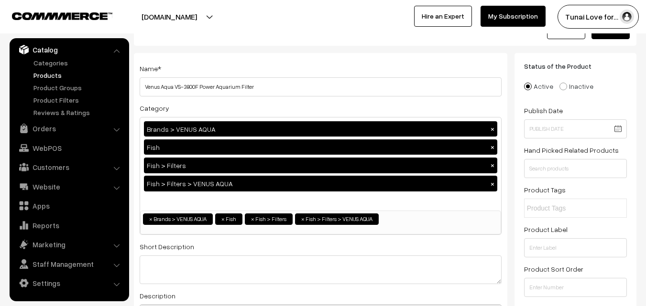
scroll to position [0, 0]
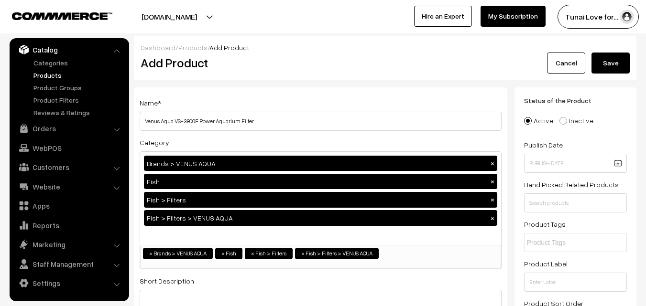
type input "916"
click at [594, 65] on button "Save" at bounding box center [610, 63] width 38 height 21
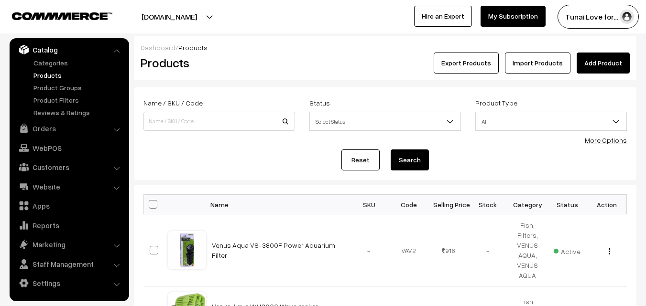
click at [615, 69] on link "Add Product" at bounding box center [603, 63] width 53 height 21
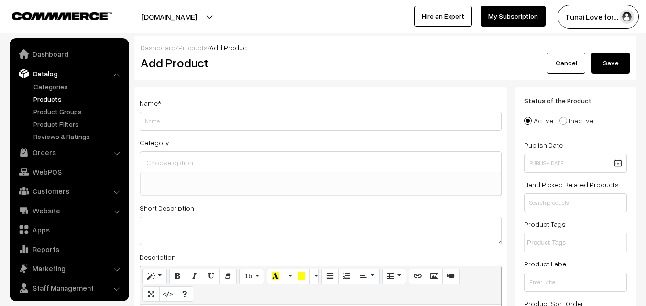
select select
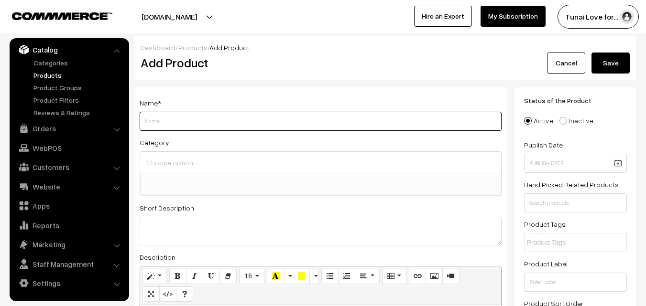
paste input "VENUSAQUA VS-410F Aquarium Internal Filter Suitable for Small Mini Tank (10-20 …"
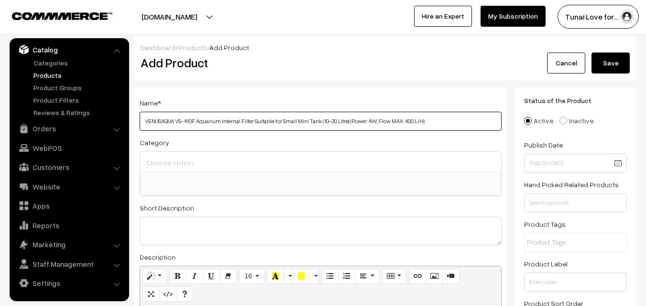
type input "VENUSAQUA VS-410F Aquarium Internal Filter Suitable for Small Mini Tank (10-20 …"
click at [199, 162] on input at bounding box center [320, 163] width 353 height 14
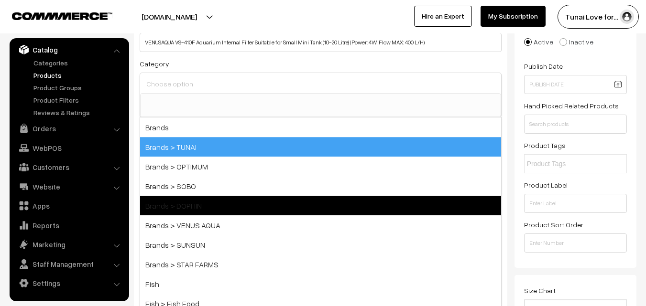
scroll to position [96, 0]
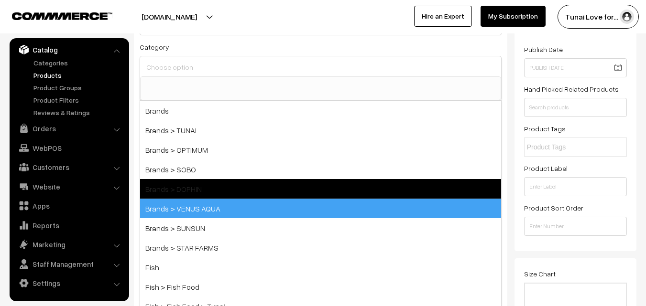
click at [226, 202] on span "Brands > VENUS AQUA" at bounding box center [320, 209] width 361 height 20
select select "39"
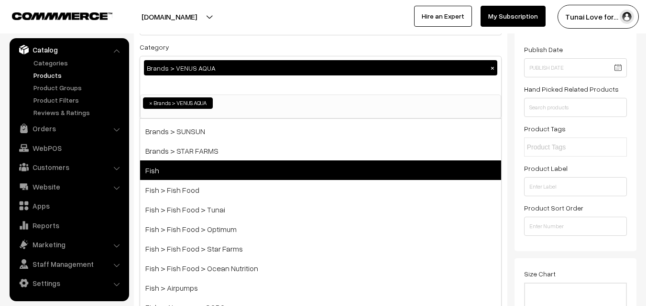
click at [233, 172] on span "Fish" at bounding box center [320, 171] width 361 height 20
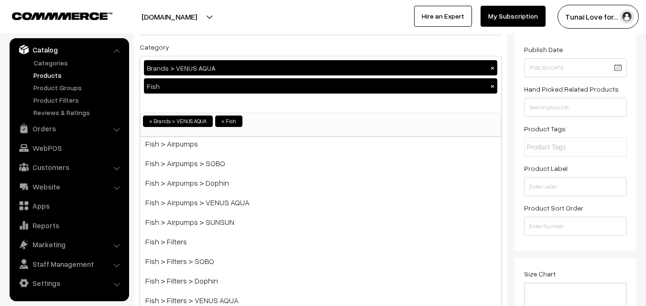
scroll to position [239, 0]
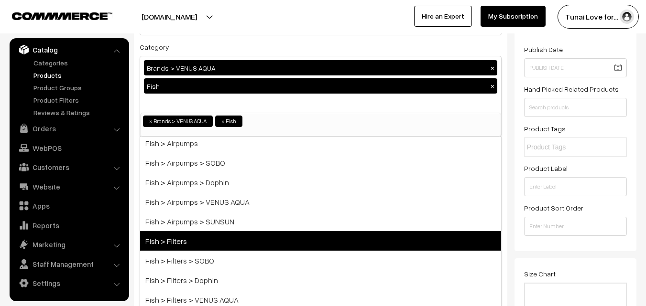
click at [187, 236] on span "Fish > Filters" at bounding box center [320, 241] width 361 height 20
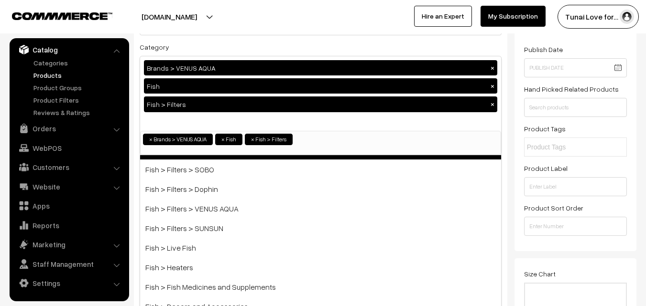
scroll to position [335, 0]
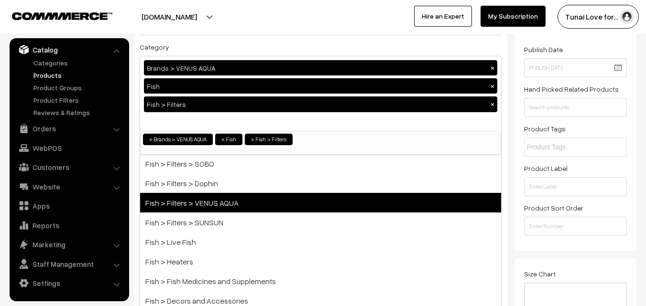
click at [210, 208] on span "Fish > Filters > VENUS AQUA" at bounding box center [320, 203] width 361 height 20
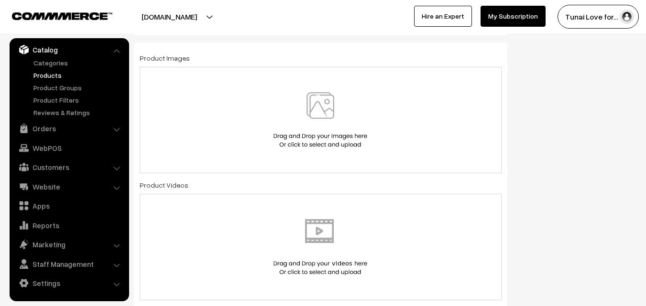
scroll to position [478, 0]
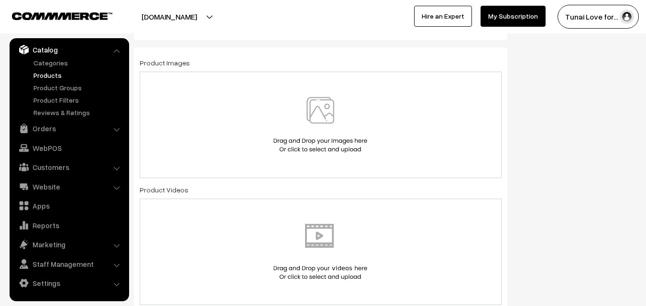
click at [307, 116] on img at bounding box center [320, 125] width 98 height 56
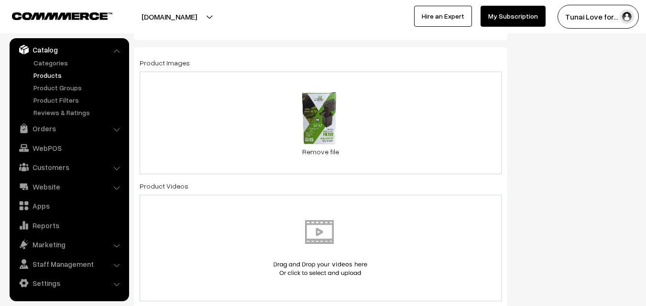
click at [409, 130] on div "42.5 KB Venus-Aqua-VS410F-Internal-Filter-1.webp Check Error Remove file" at bounding box center [321, 123] width 362 height 103
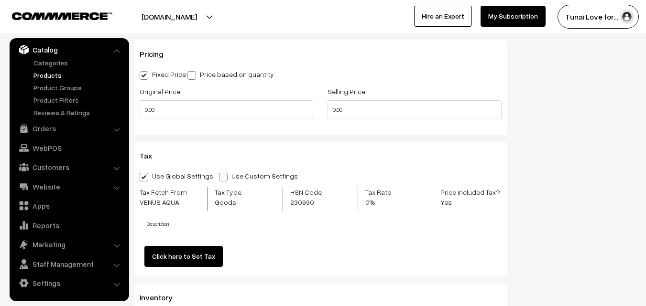
scroll to position [908, 0]
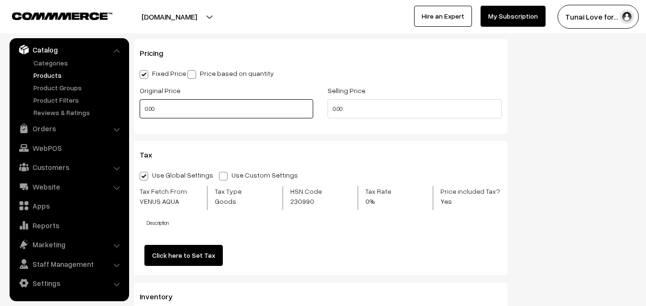
drag, startPoint x: 157, startPoint y: 111, endPoint x: 131, endPoint y: 111, distance: 26.8
type input "300"
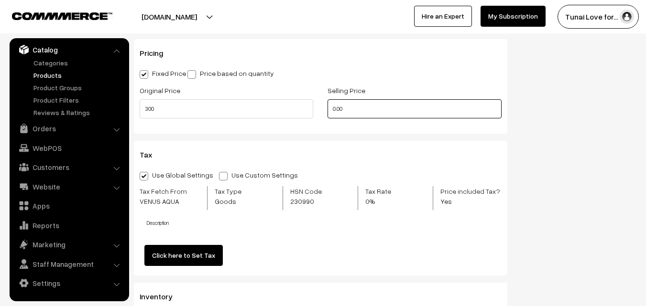
drag, startPoint x: 349, startPoint y: 112, endPoint x: 293, endPoint y: 109, distance: 56.0
click at [293, 109] on div "Original Price 300 Selling Price 0.00" at bounding box center [320, 105] width 376 height 40
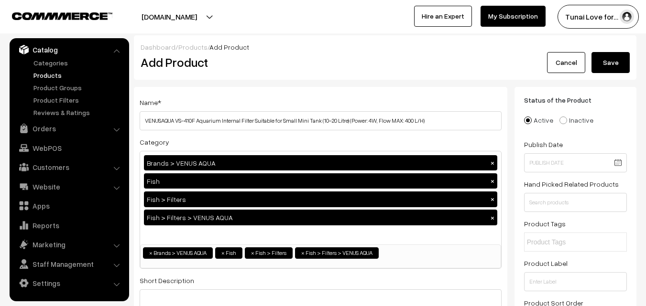
scroll to position [0, 0]
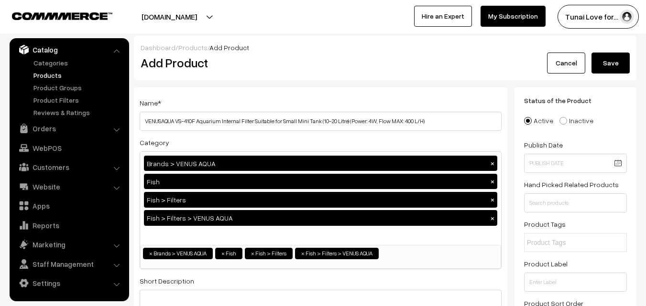
type input "200"
click at [606, 67] on button "Save" at bounding box center [610, 63] width 38 height 21
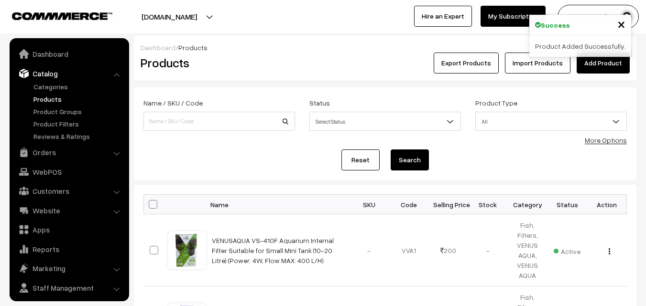
scroll to position [24, 0]
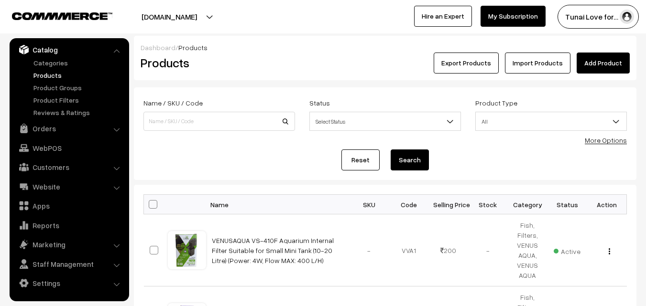
click at [596, 64] on link "Add Product" at bounding box center [603, 63] width 53 height 21
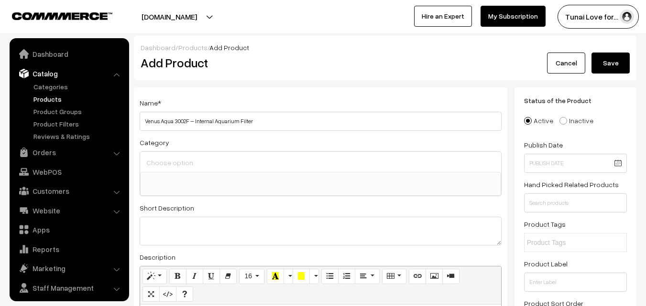
select select
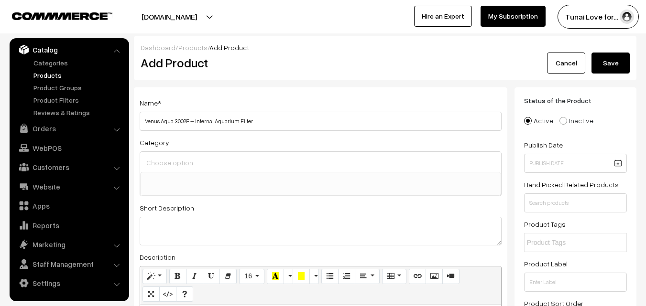
type input "Venus Aqua 3002F – Internal Aquarium Filter"
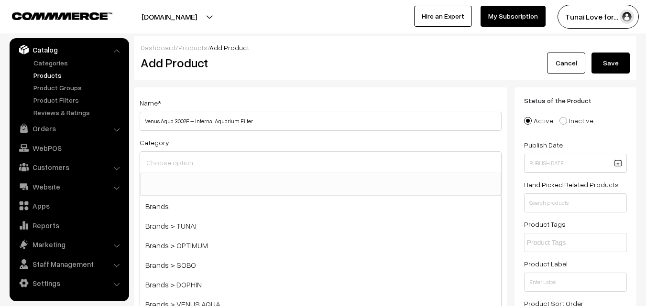
click at [222, 168] on input at bounding box center [320, 163] width 353 height 14
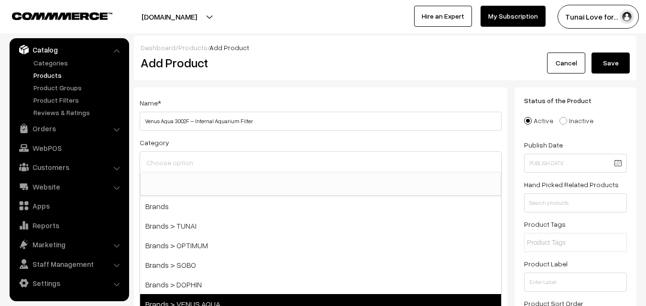
click at [197, 300] on span "Brands > VENUS AQUA" at bounding box center [320, 305] width 361 height 20
select select "39"
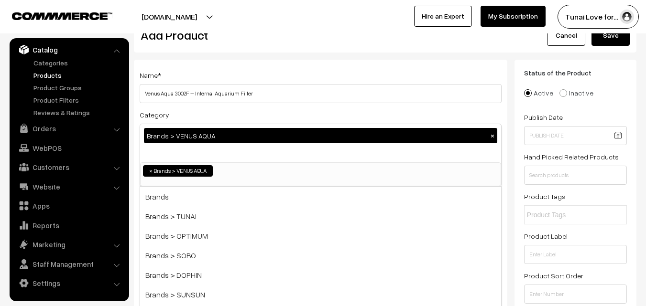
scroll to position [96, 0]
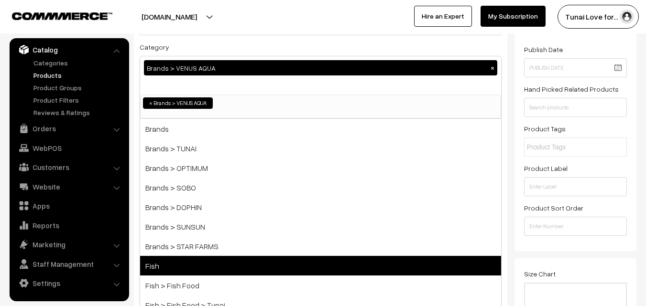
click at [192, 265] on span "Fish" at bounding box center [320, 266] width 361 height 20
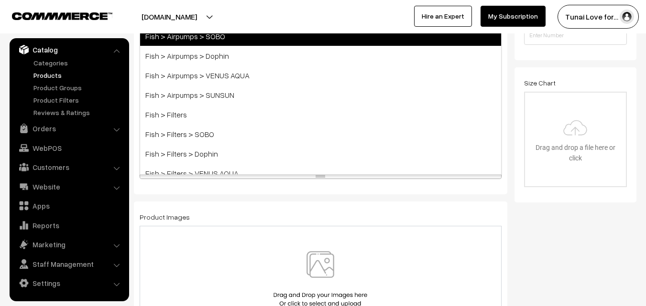
scroll to position [191, 0]
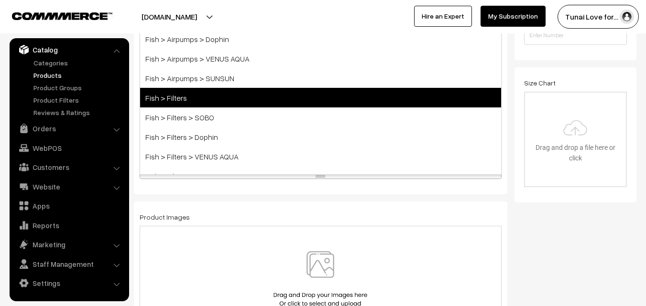
click at [228, 99] on span "Fish > Filters" at bounding box center [320, 98] width 361 height 20
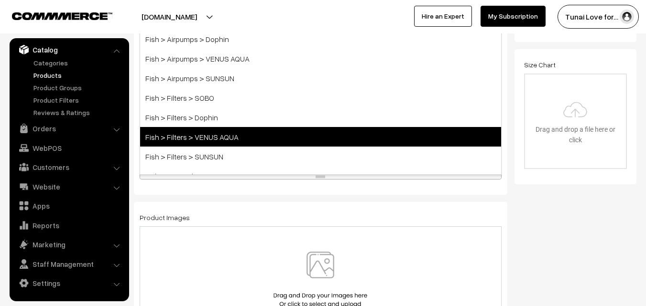
click at [217, 134] on span "Fish > Filters > VENUS AQUA" at bounding box center [320, 137] width 361 height 20
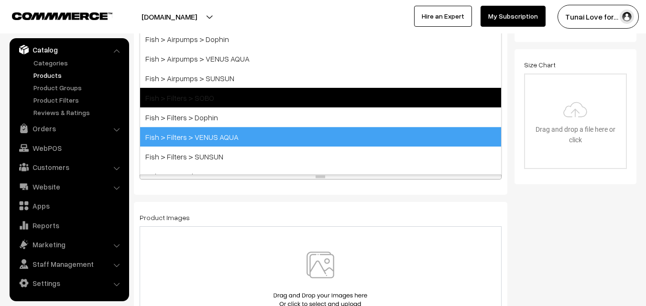
scroll to position [324, 0]
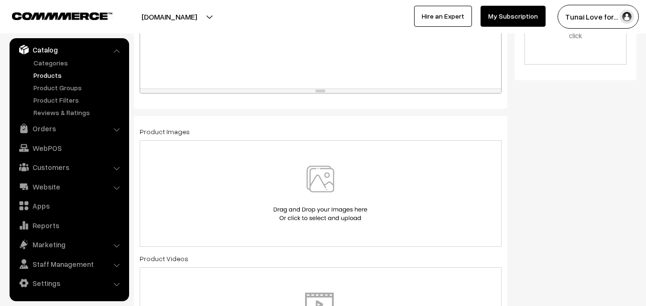
scroll to position [419, 0]
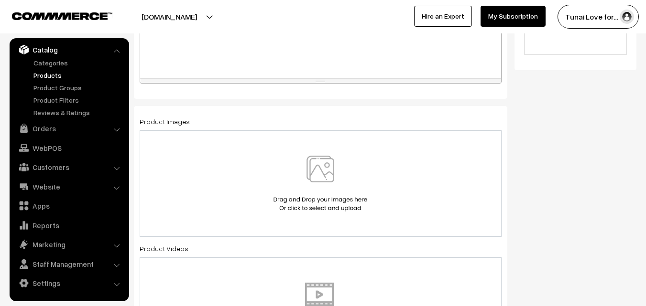
click at [330, 175] on img at bounding box center [320, 184] width 98 height 56
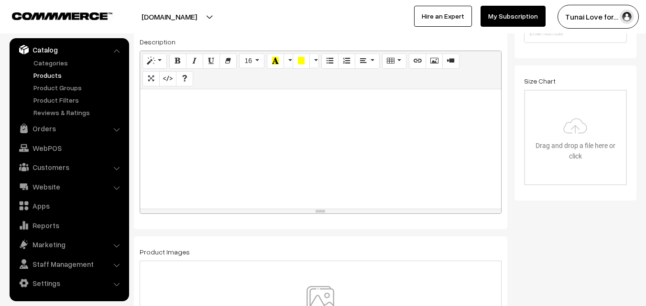
scroll to position [526, 0]
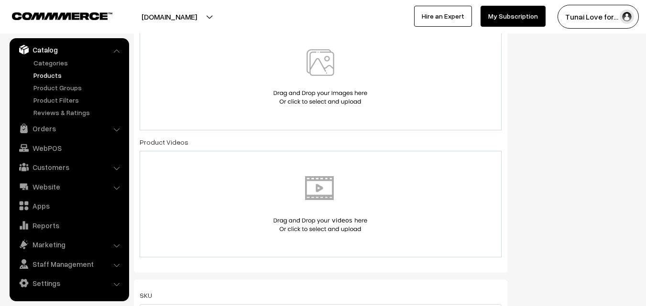
click at [310, 44] on div at bounding box center [321, 77] width 362 height 107
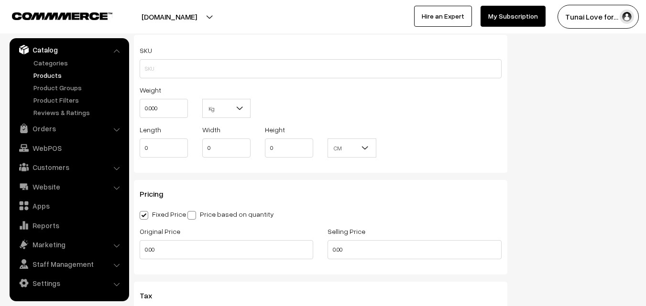
scroll to position [813, 0]
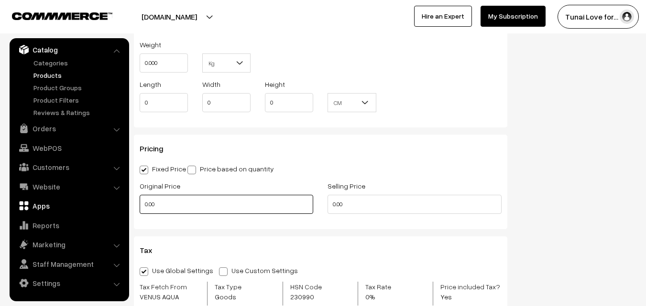
drag, startPoint x: 161, startPoint y: 205, endPoint x: 125, endPoint y: 206, distance: 35.9
click at [125, 206] on body "Thank you for showing interest. Our team will call you shortly. Close tunai.in …" at bounding box center [323, 109] width 646 height 1845
type input "640"
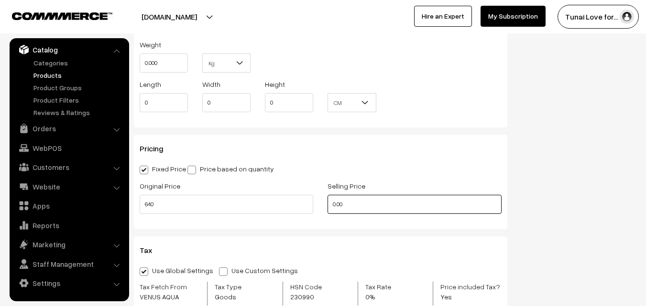
drag, startPoint x: 352, startPoint y: 203, endPoint x: 317, endPoint y: 203, distance: 35.9
click at [317, 203] on div "Original Price 640 Selling Price 0.00" at bounding box center [320, 200] width 376 height 40
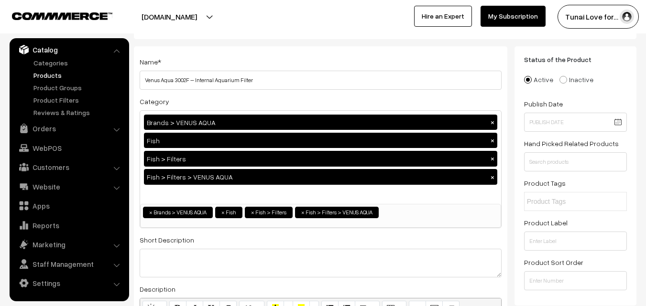
scroll to position [0, 0]
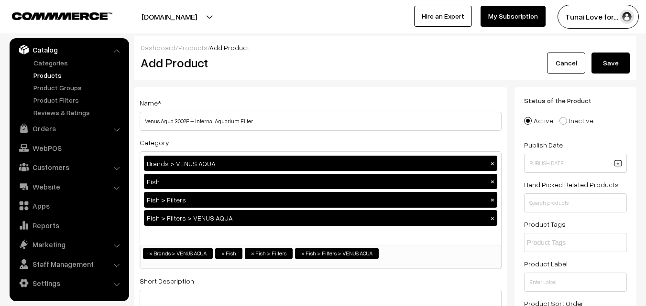
type input "580"
click at [605, 62] on button "Save" at bounding box center [610, 63] width 38 height 21
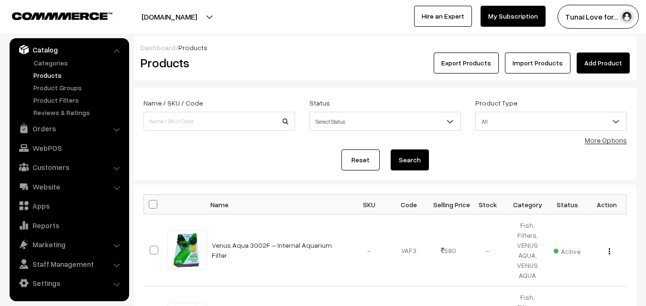
click at [601, 64] on link "Add Product" at bounding box center [603, 63] width 53 height 21
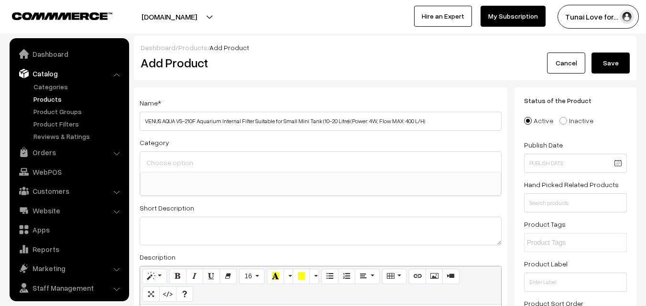
select select
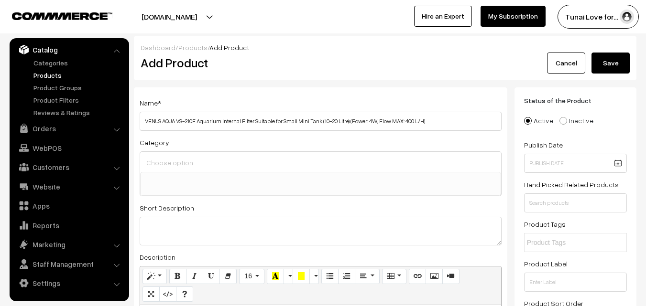
type input "VENUS AQUA VS-210F Aquarium Internal Filter Suitable for Small Mini Tank (10-20…"
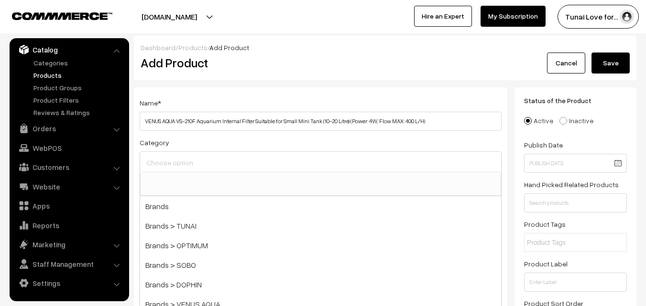
click at [221, 166] on input at bounding box center [320, 163] width 353 height 14
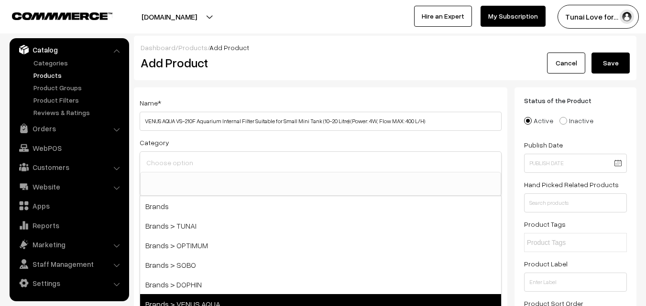
click at [193, 296] on span "Brands > VENUS AQUA" at bounding box center [320, 305] width 361 height 20
select select "39"
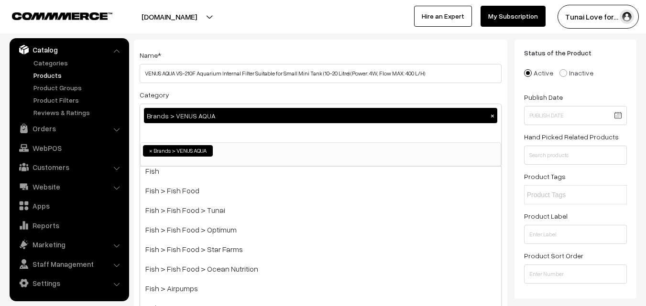
scroll to position [143, 0]
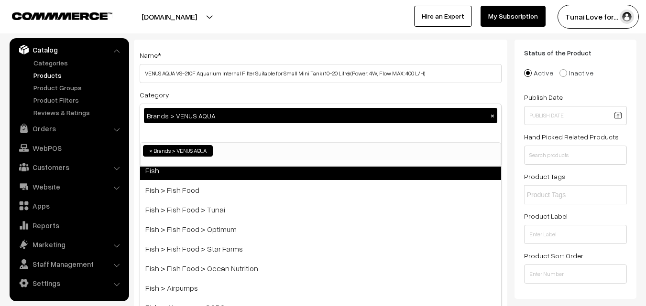
click at [222, 176] on span "Fish" at bounding box center [320, 171] width 361 height 20
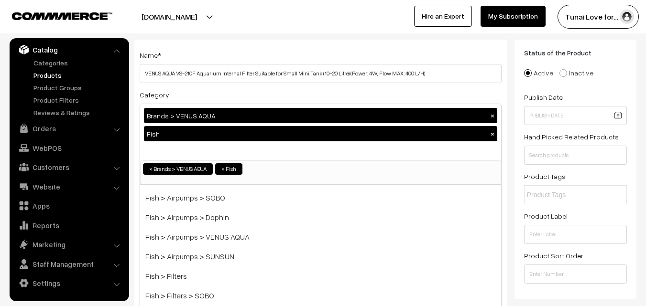
scroll to position [267, 0]
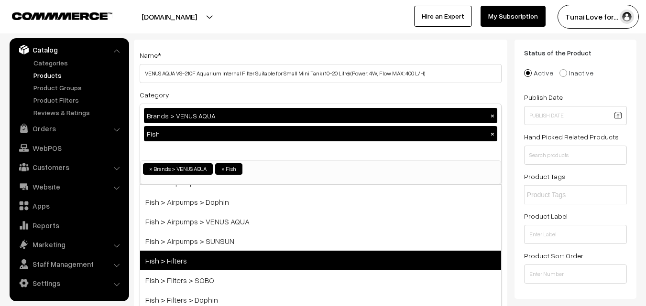
click at [202, 259] on span "Fish > Filters" at bounding box center [320, 261] width 361 height 20
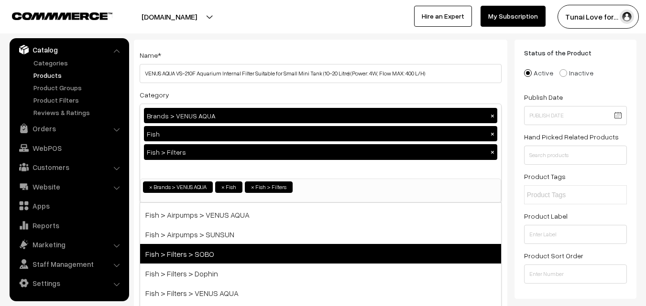
scroll to position [315, 0]
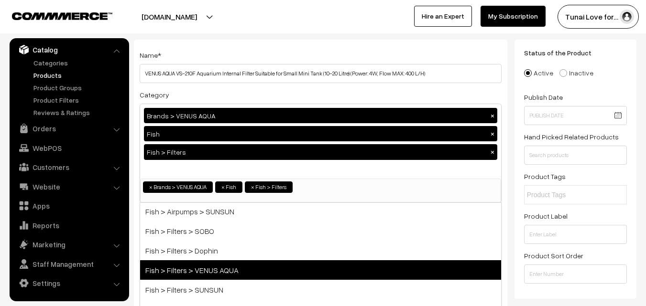
click at [229, 274] on span "Fish > Filters > VENUS AQUA" at bounding box center [320, 271] width 361 height 20
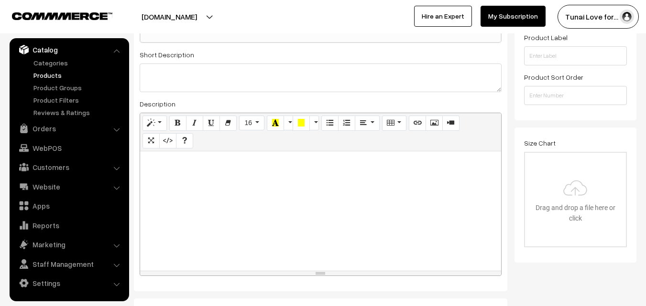
scroll to position [239, 0]
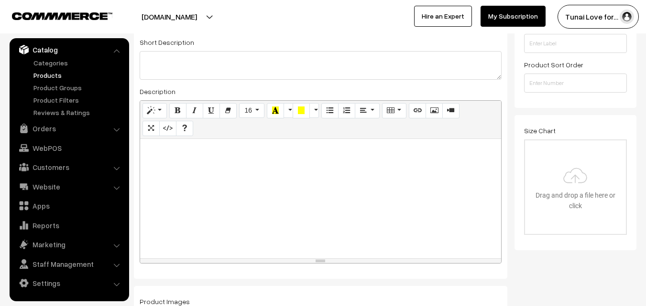
click at [401, 209] on div at bounding box center [320, 199] width 361 height 120
click at [235, 172] on div at bounding box center [320, 199] width 361 height 120
paste div
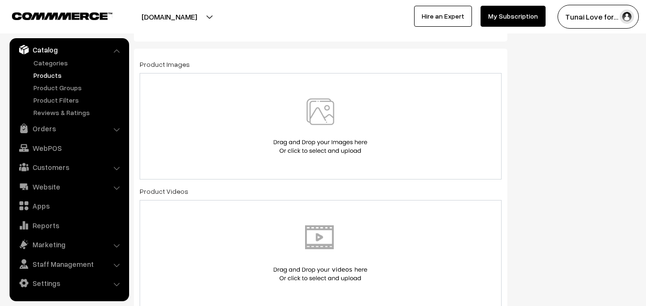
scroll to position [478, 0]
click at [327, 112] on img at bounding box center [320, 125] width 98 height 56
click at [317, 122] on img at bounding box center [320, 125] width 98 height 56
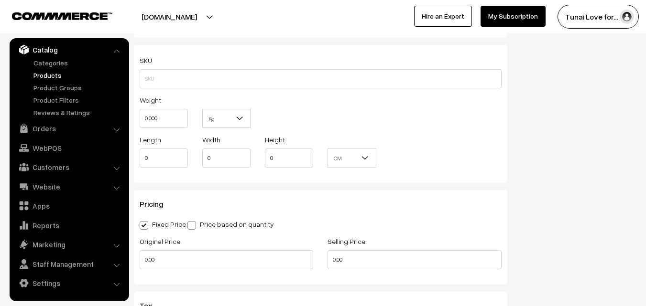
scroll to position [813, 0]
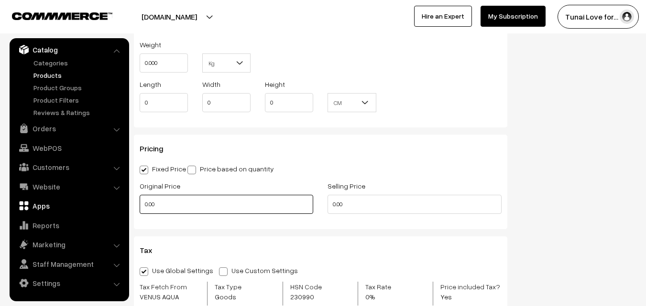
drag, startPoint x: 166, startPoint y: 206, endPoint x: 121, endPoint y: 203, distance: 45.5
click at [121, 203] on body "Thank you for showing interest. Our team will call you shortly. Close tunai.in …" at bounding box center [323, 109] width 646 height 1845
type input "399"
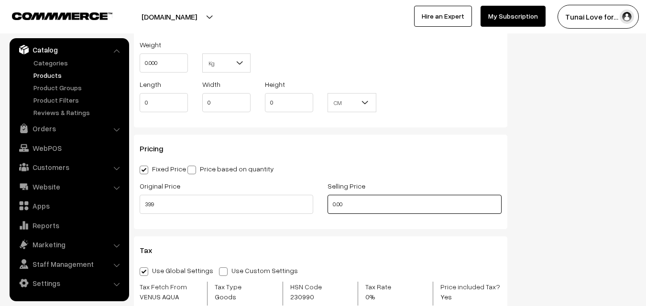
drag, startPoint x: 360, startPoint y: 205, endPoint x: 326, endPoint y: 205, distance: 33.9
click at [326, 205] on div "Selling Price 0.00" at bounding box center [414, 200] width 188 height 40
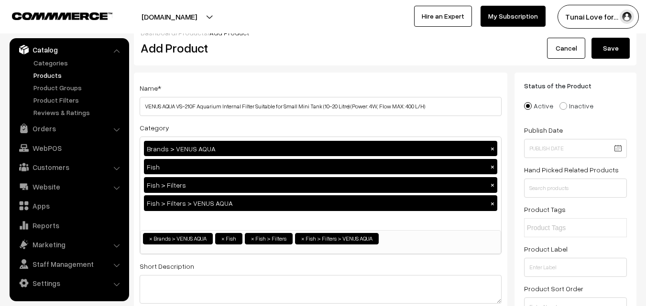
scroll to position [0, 0]
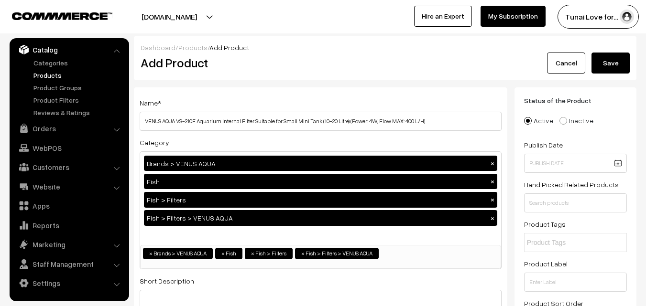
type input "259"
click at [614, 56] on button "Save" at bounding box center [610, 63] width 38 height 21
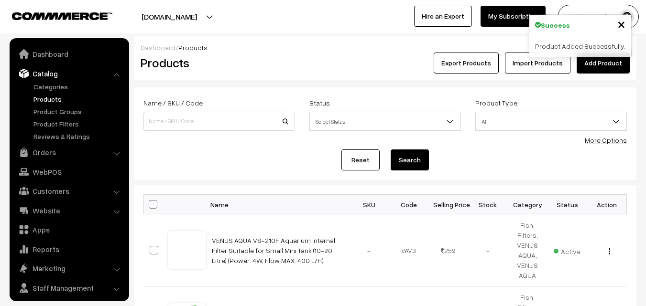
scroll to position [24, 0]
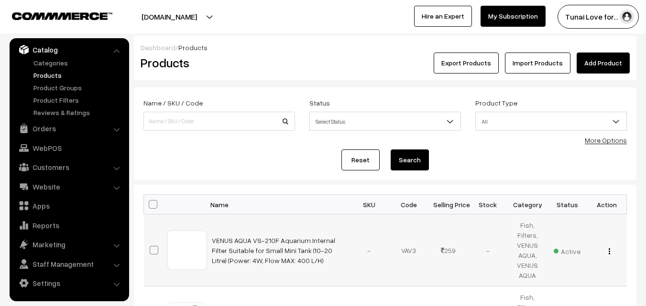
click at [609, 253] on img "button" at bounding box center [609, 252] width 1 height 6
click at [538, 284] on link "Edit" at bounding box center [566, 286] width 81 height 21
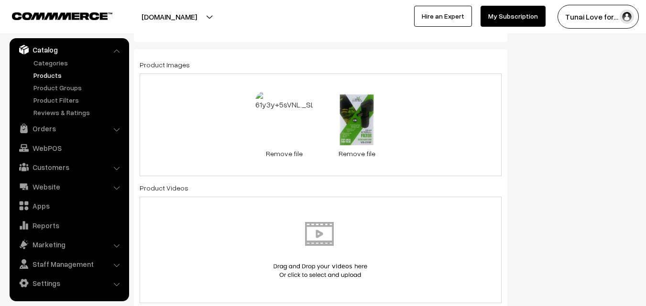
scroll to position [478, 0]
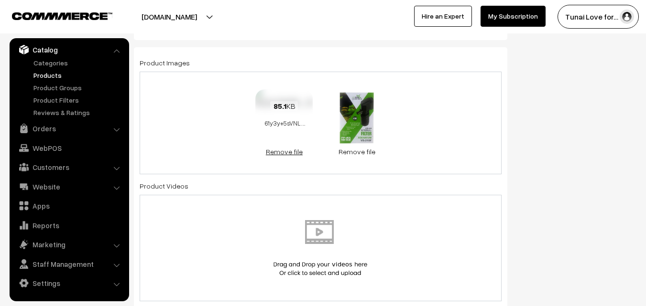
click at [293, 154] on link "Remove file" at bounding box center [283, 152] width 57 height 10
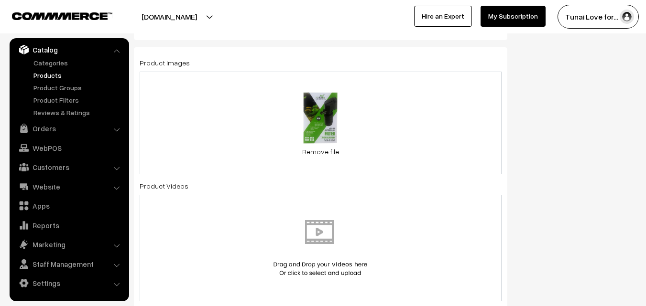
click at [407, 128] on div "0.8 MB 71zpTCUOIxL._SL1500_.jpg Check Error Remove file" at bounding box center [321, 123] width 362 height 103
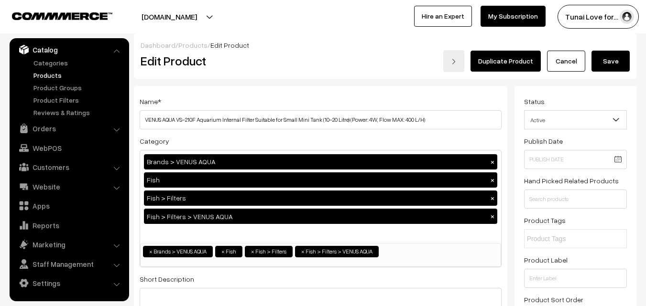
scroll to position [0, 0]
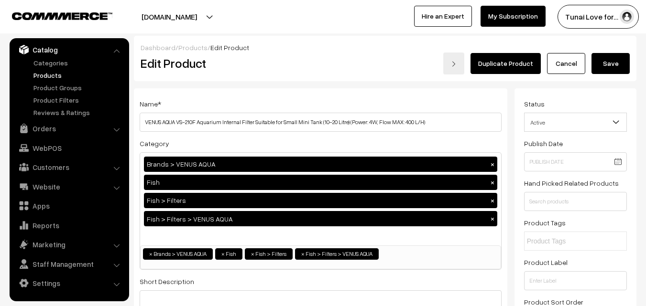
click at [623, 64] on button "Save" at bounding box center [610, 63] width 38 height 21
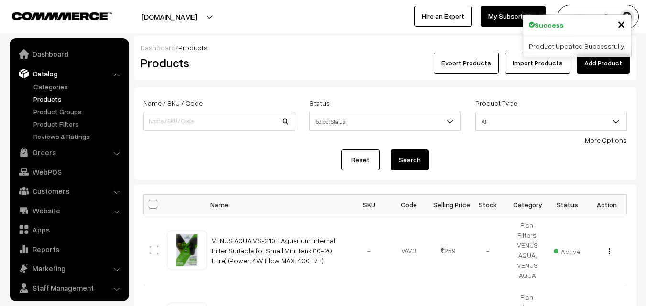
scroll to position [24, 0]
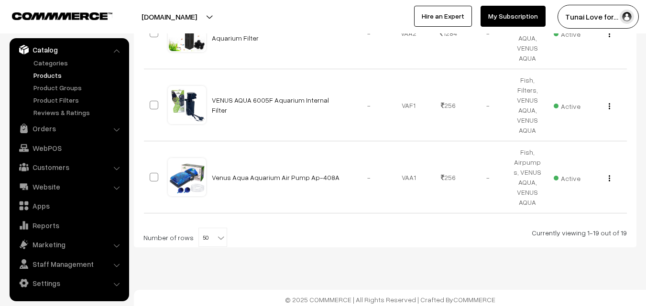
scroll to position [1355, 0]
